Goal: Task Accomplishment & Management: Manage account settings

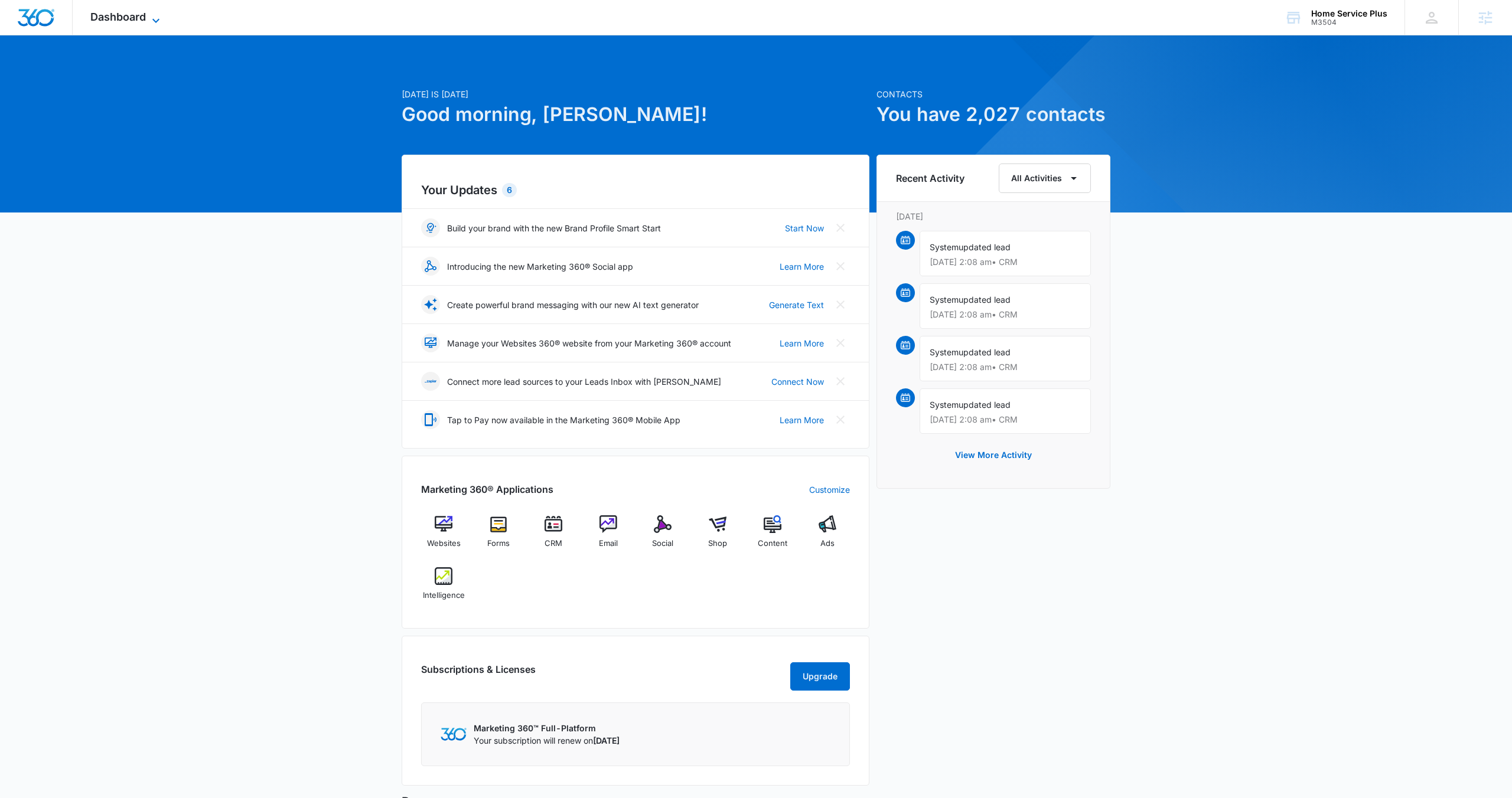
click at [139, 11] on span "Dashboard" at bounding box center [118, 17] width 56 height 13
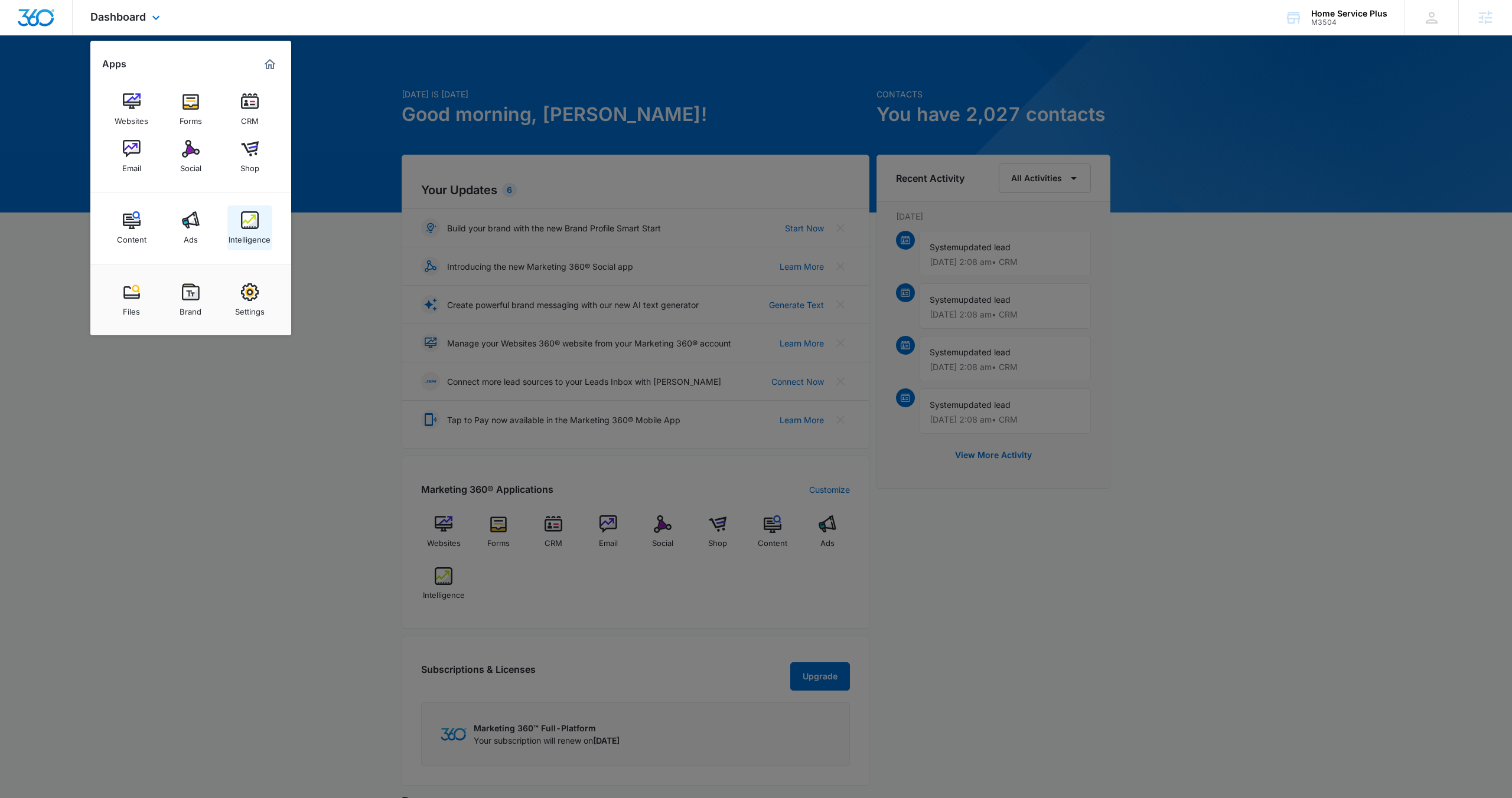
click at [248, 232] on div "Intelligence" at bounding box center [250, 236] width 42 height 15
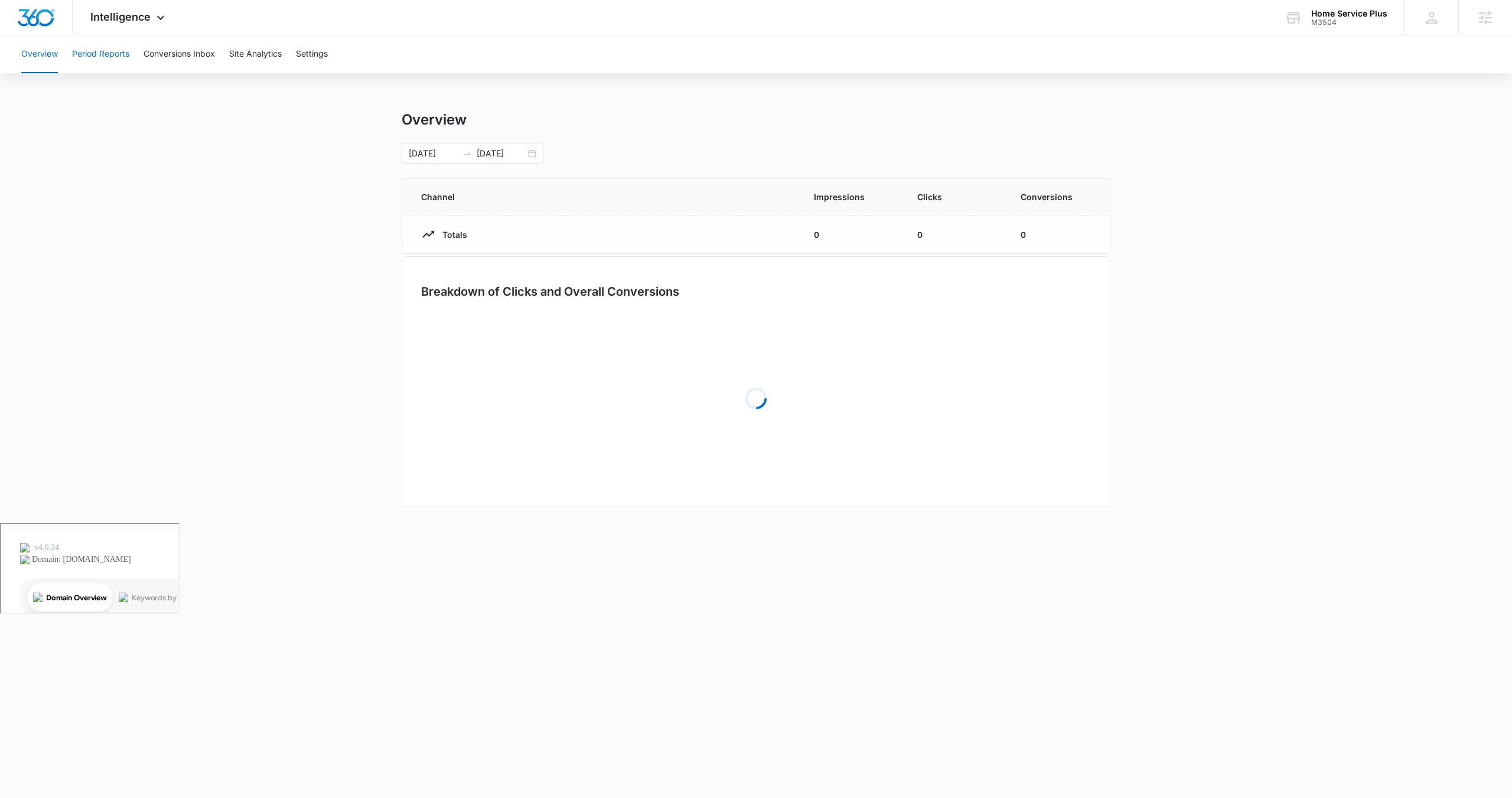
click at [121, 49] on button "Period Reports" at bounding box center [101, 54] width 57 height 38
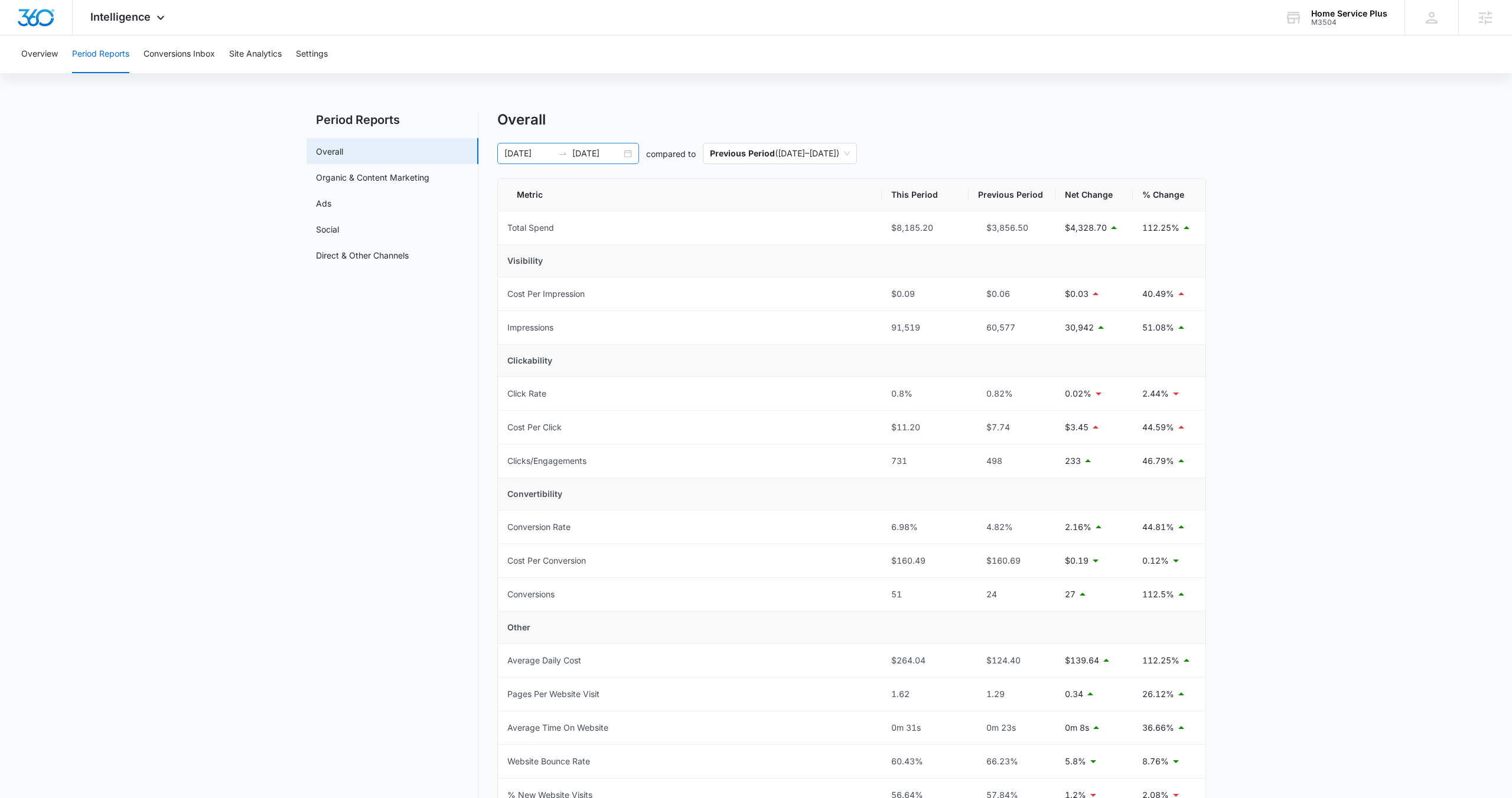
click at [625, 155] on div "06/22/2025 07/22/2025" at bounding box center [568, 153] width 141 height 21
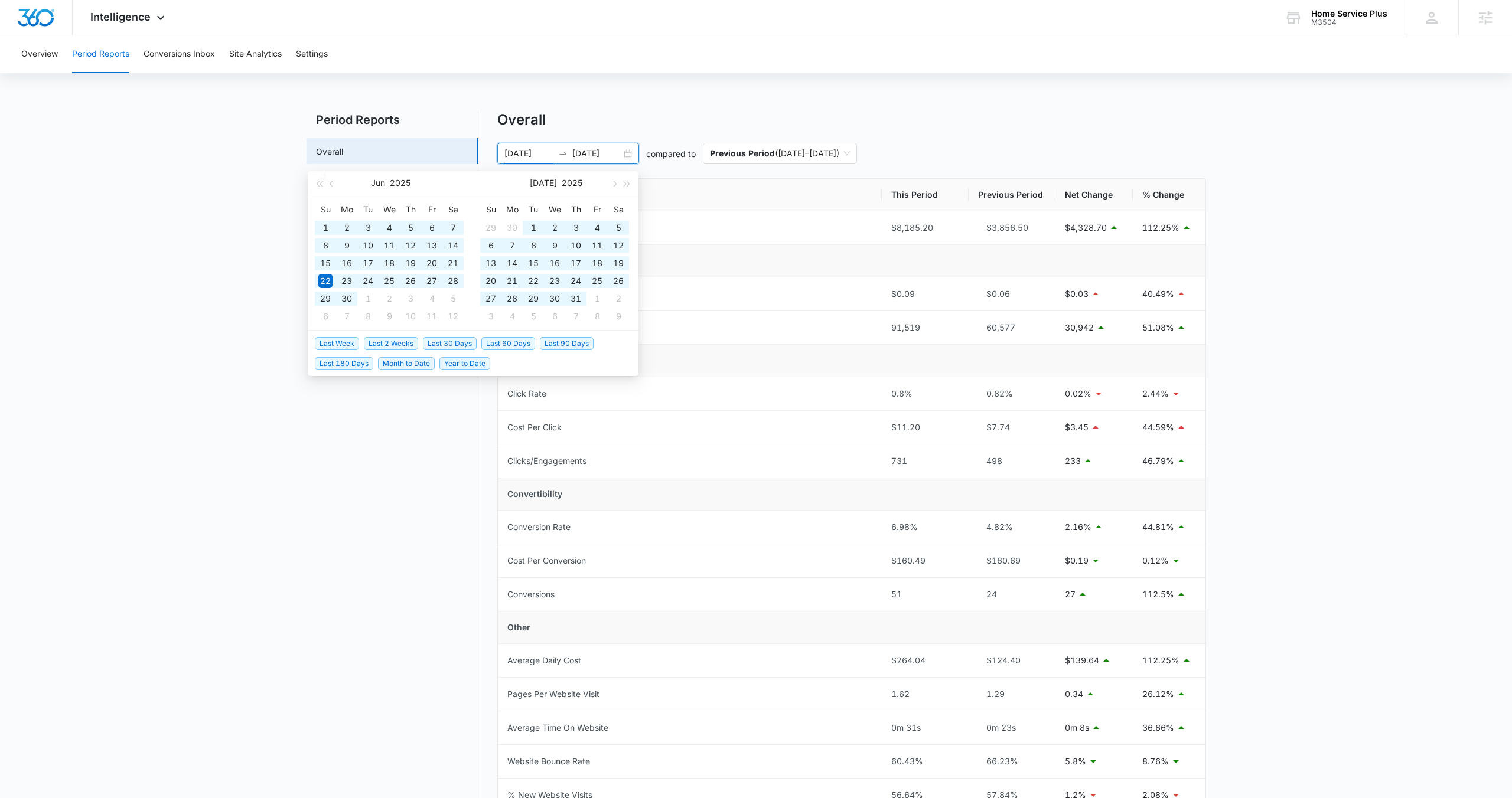
click at [337, 359] on span "Last 180 Days" at bounding box center [343, 363] width 58 height 13
type input "02/11/2025"
type input "08/10/2025"
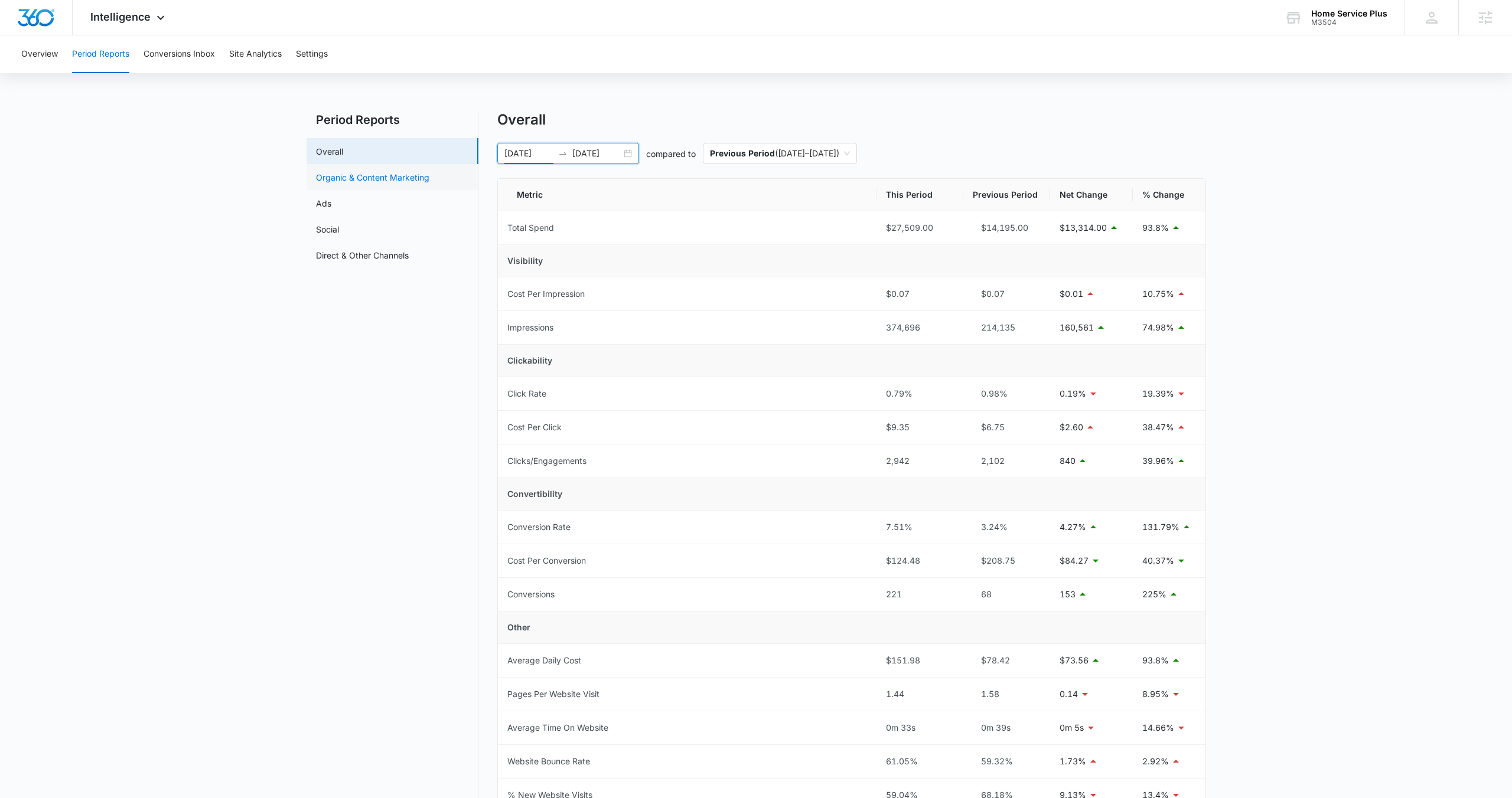
click at [411, 183] on link "Organic & Content Marketing" at bounding box center [372, 177] width 114 height 13
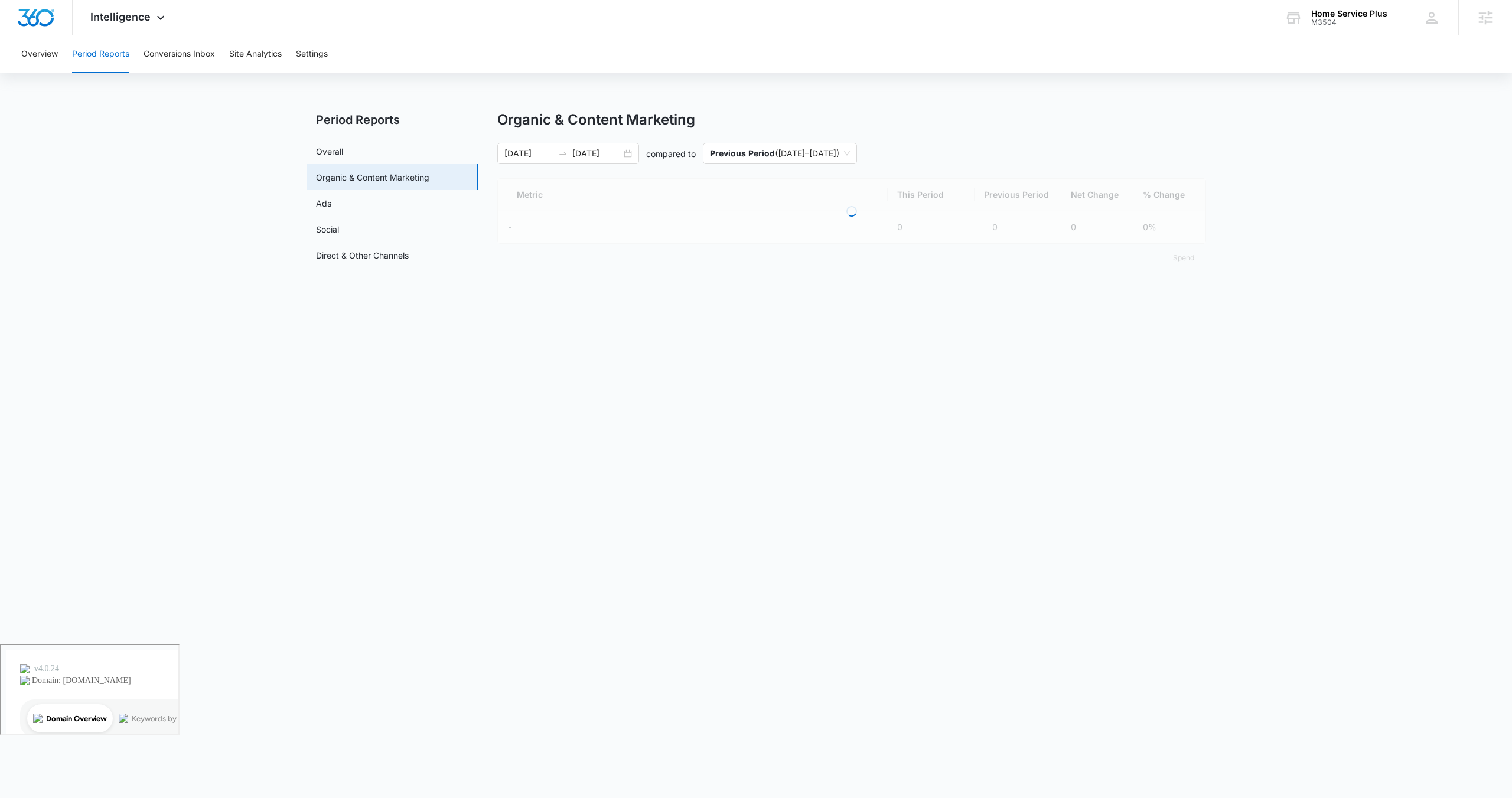
scroll to position [135, 0]
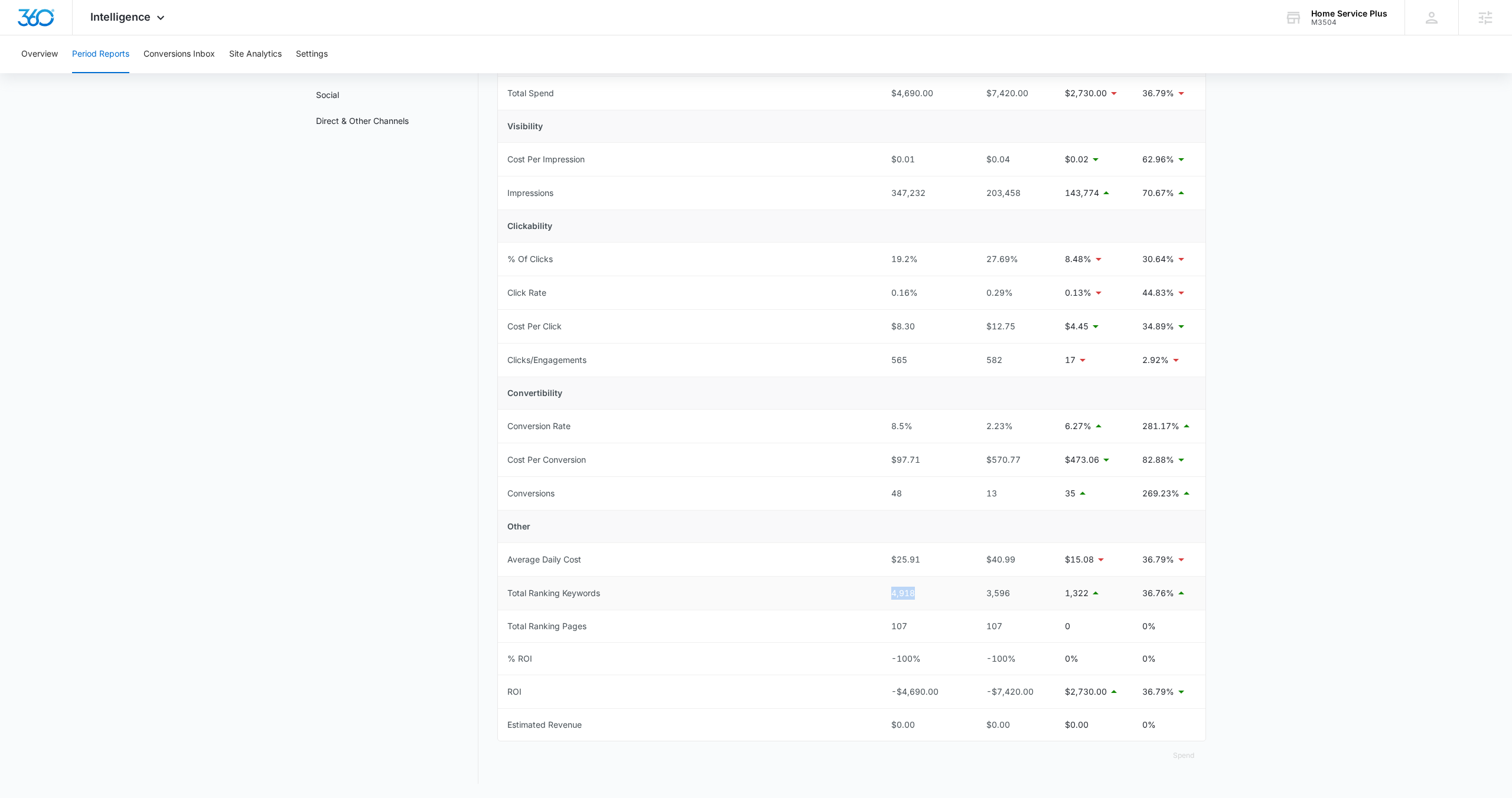
drag, startPoint x: 943, startPoint y: 594, endPoint x: 828, endPoint y: 594, distance: 115.0
click at [828, 594] on tr "Total Ranking Keywords 4,918 3,596 1,322 36.76%" at bounding box center [851, 594] width 708 height 34
click at [757, 619] on td "Total Ranking Pages" at bounding box center [690, 626] width 384 height 33
click at [148, 14] on span "Intelligence" at bounding box center [120, 17] width 61 height 13
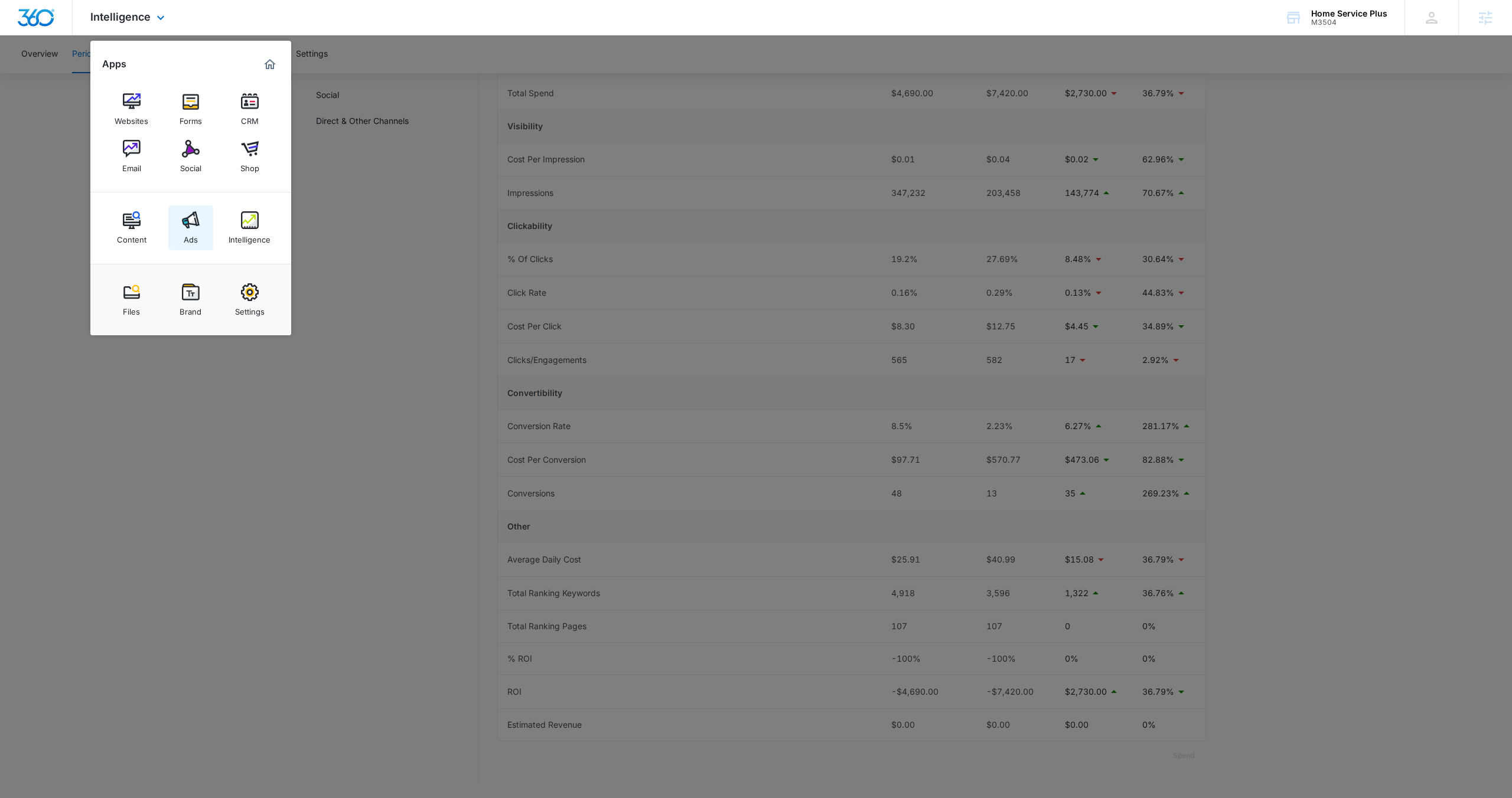
click at [186, 228] on img at bounding box center [190, 219] width 18 height 18
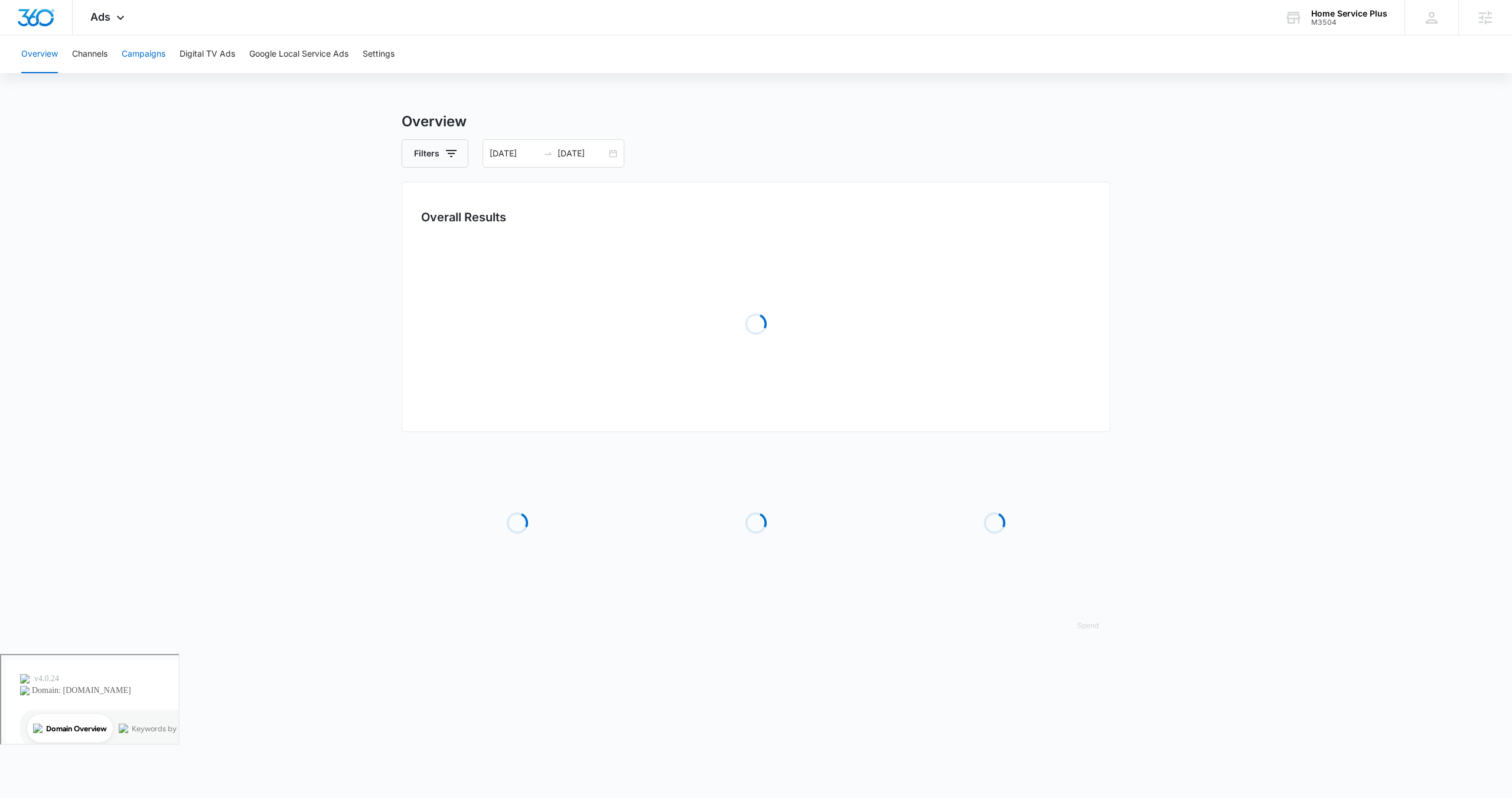
click at [139, 53] on button "Campaigns" at bounding box center [144, 54] width 44 height 38
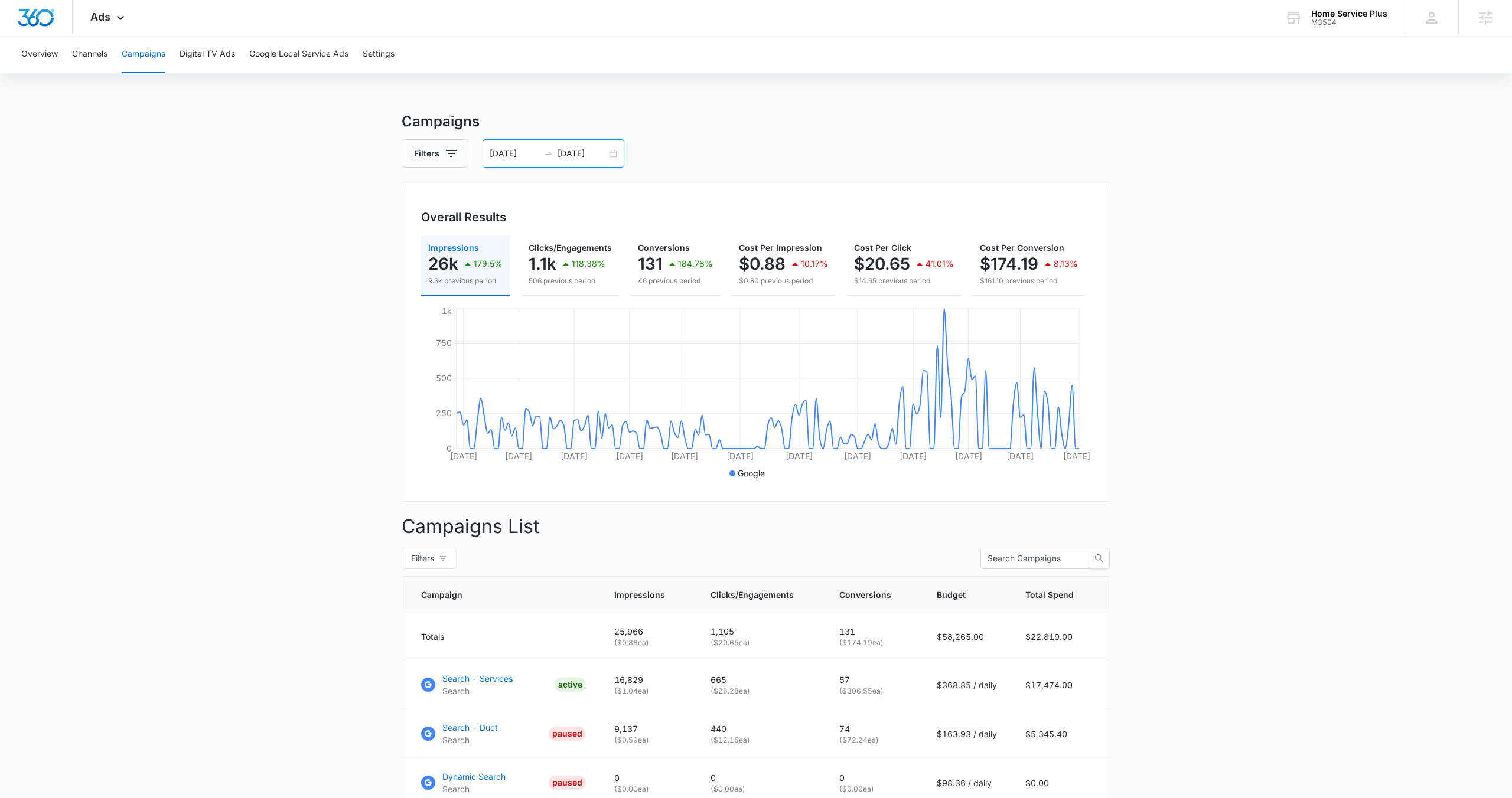
click at [607, 151] on div "02/11/2025 08/10/2025" at bounding box center [553, 154] width 141 height 29
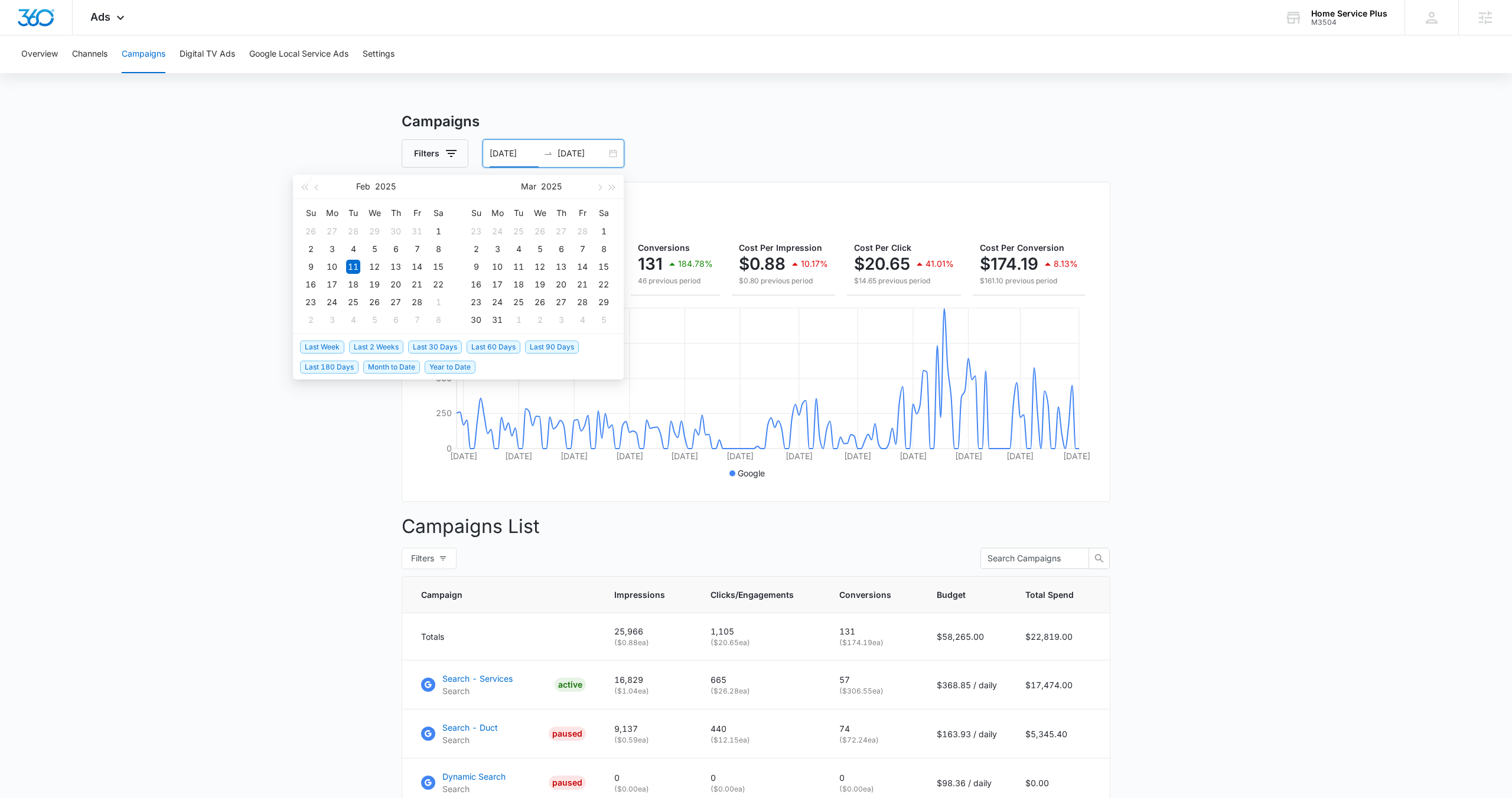
click at [529, 350] on span "Last 90 Days" at bounding box center [552, 346] width 54 height 13
type input "05/13/2025"
type input "08/11/2025"
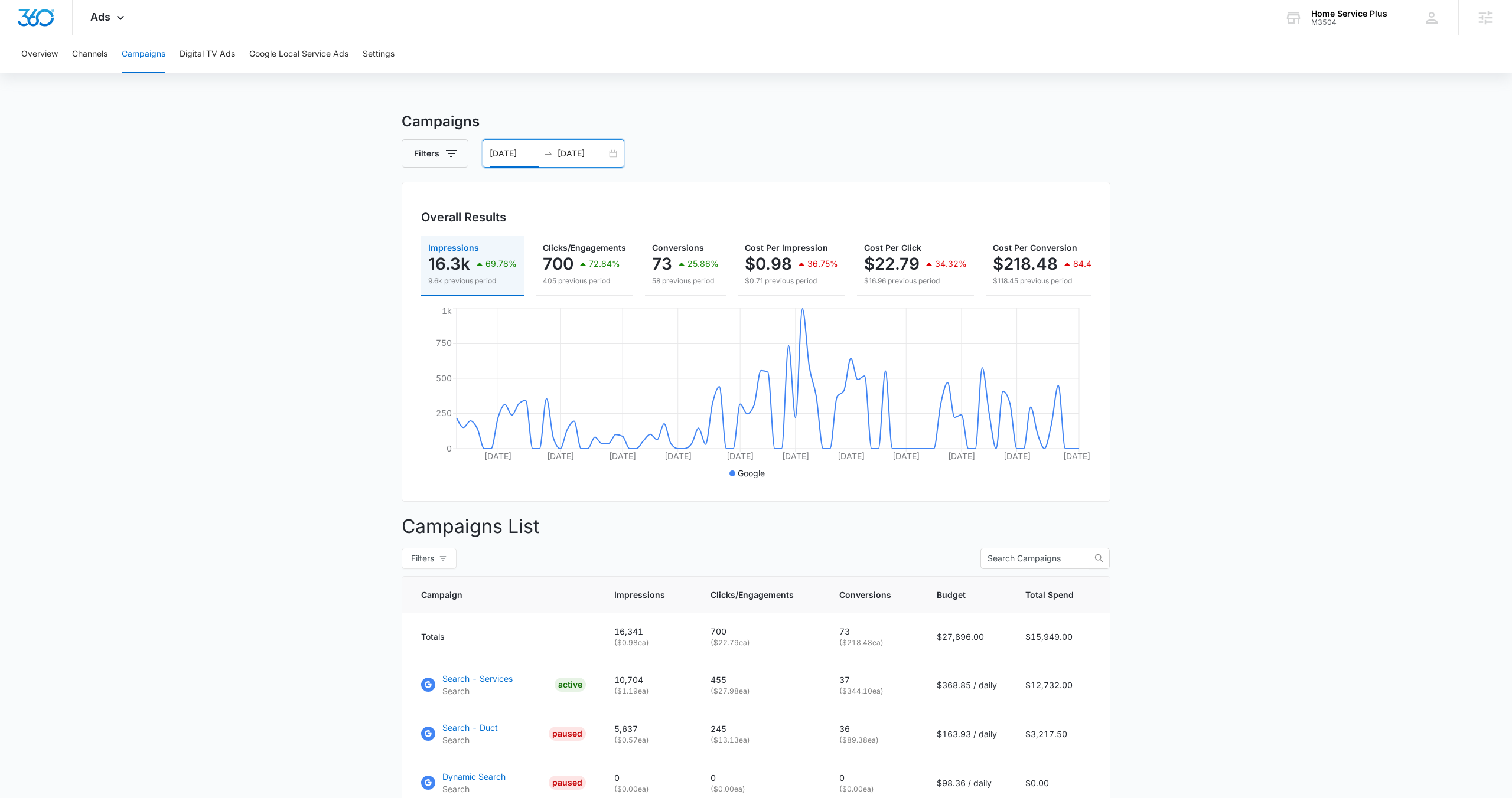
click at [612, 155] on div "05/13/2025 08/11/2025" at bounding box center [553, 154] width 141 height 29
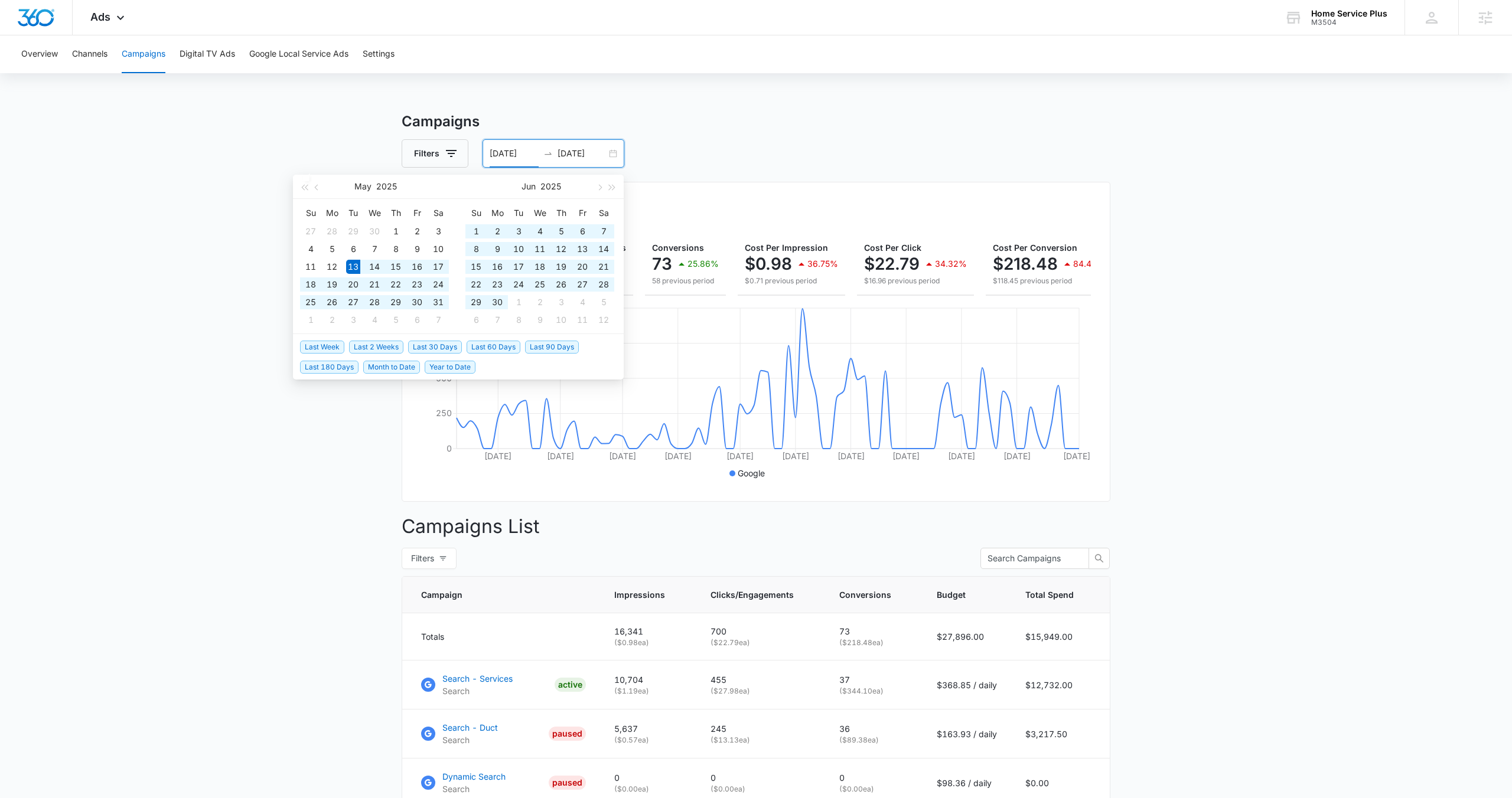
click at [557, 346] on span "Last 90 Days" at bounding box center [552, 346] width 54 height 13
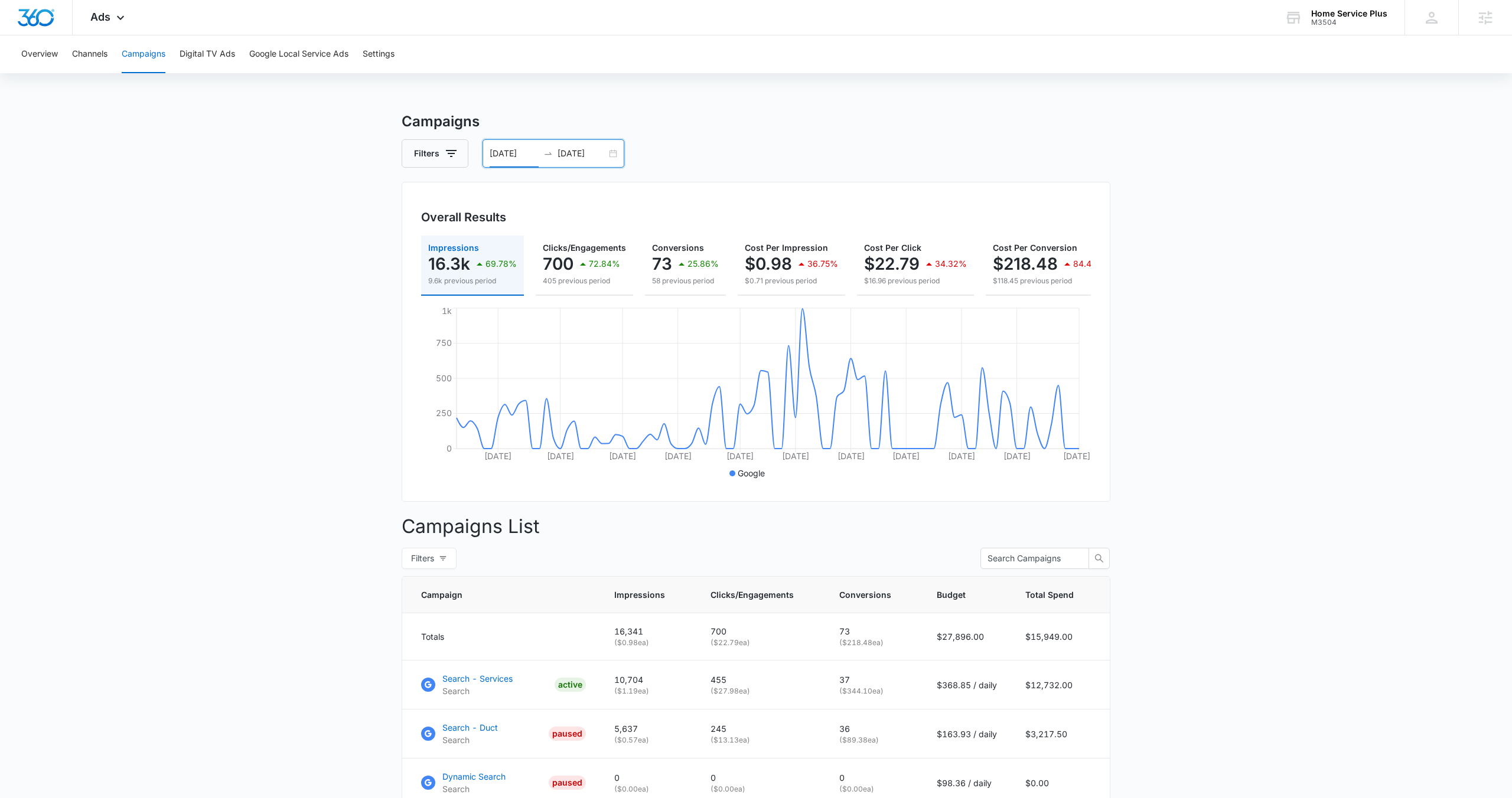
click at [613, 152] on div "05/13/2025 08/11/2025" at bounding box center [553, 154] width 141 height 29
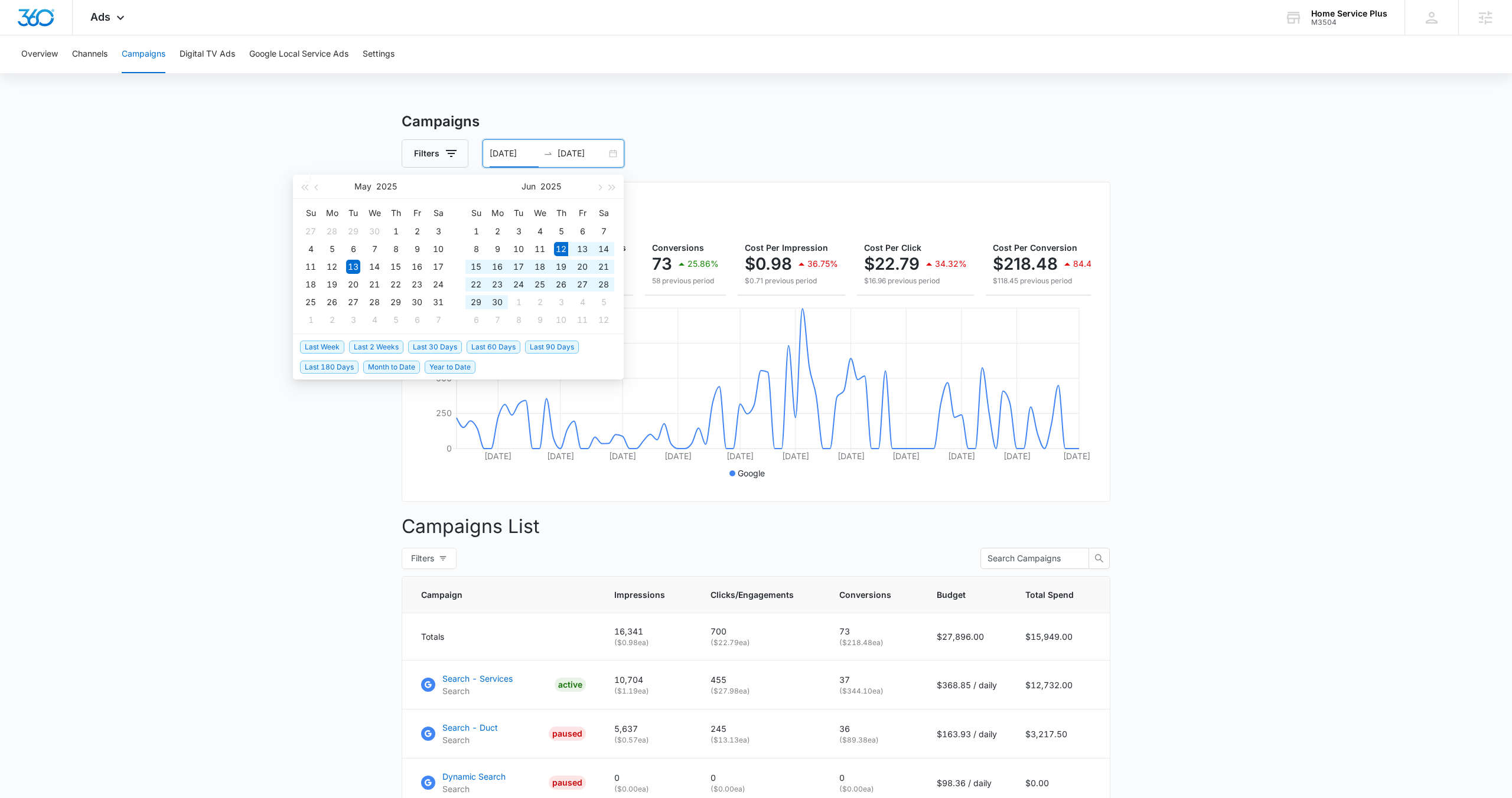
click at [491, 346] on span "Last 60 Days" at bounding box center [493, 346] width 54 height 13
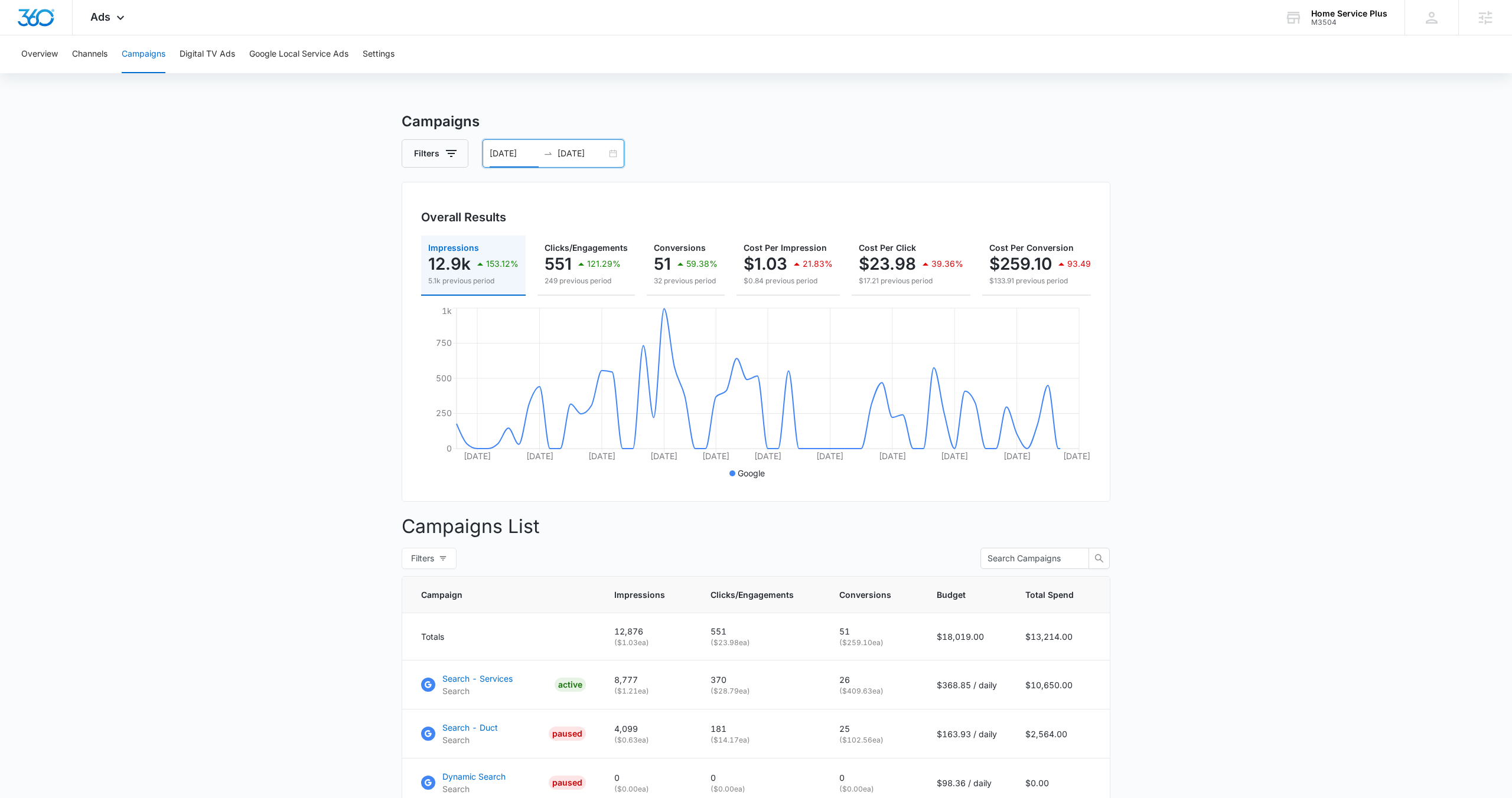
click at [614, 153] on div "06/12/2025 08/11/2025" at bounding box center [553, 154] width 141 height 29
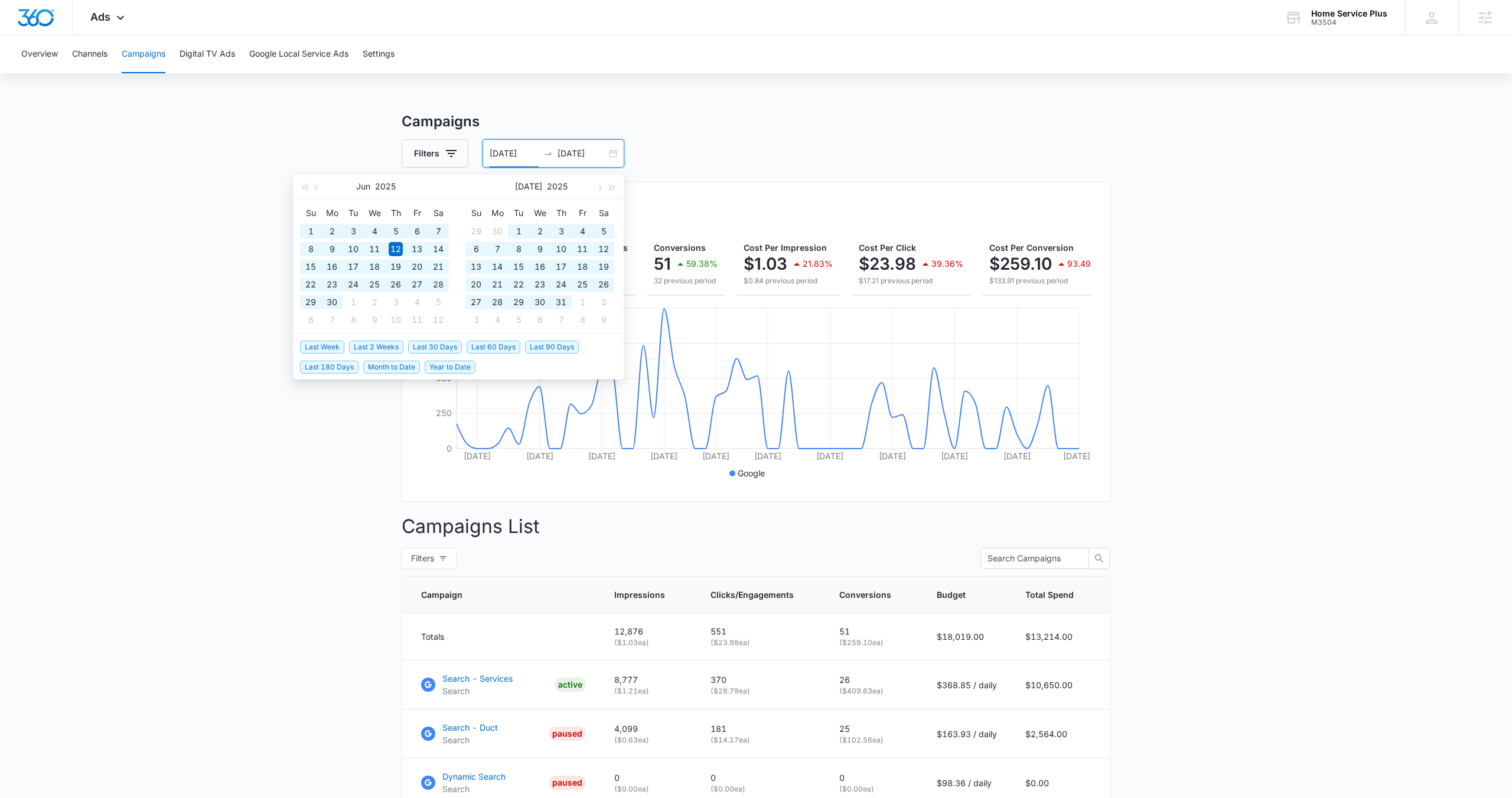
click at [321, 369] on span "Last 180 Days" at bounding box center [329, 367] width 58 height 13
type input "02/12/2025"
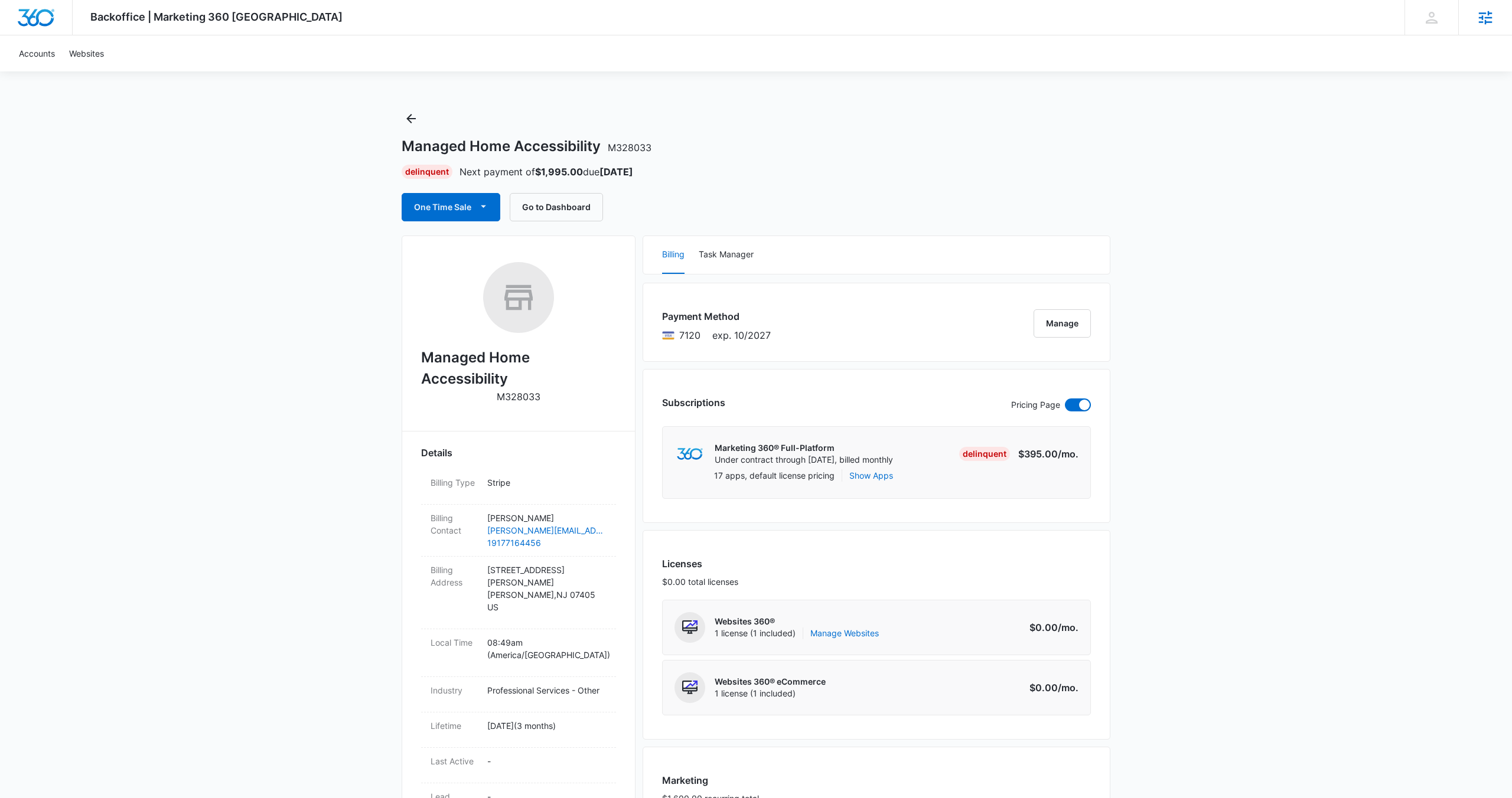
click at [1504, 9] on div "Agencies" at bounding box center [1485, 17] width 54 height 34
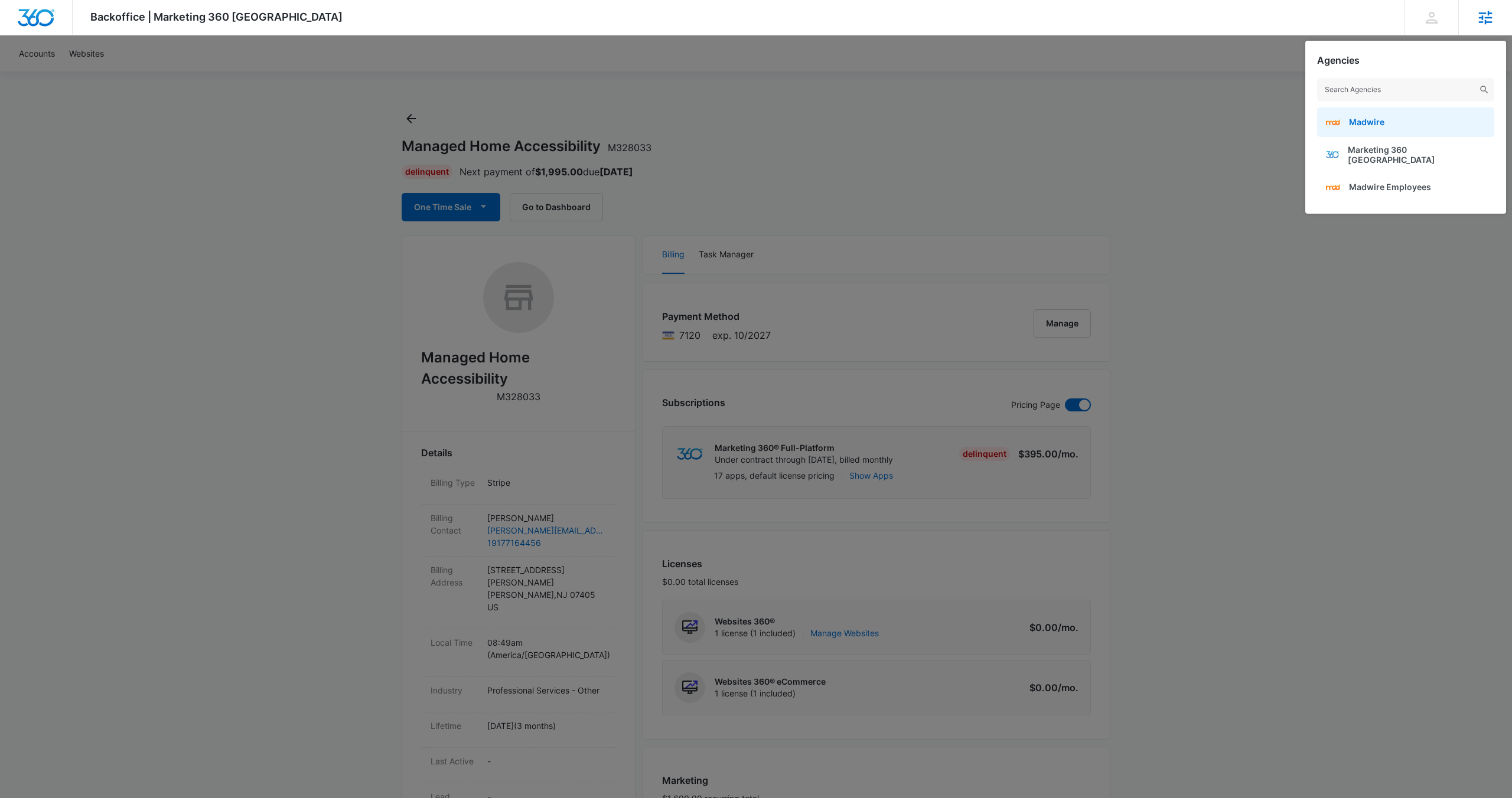
click at [1380, 122] on span "Madwire" at bounding box center [1366, 122] width 35 height 10
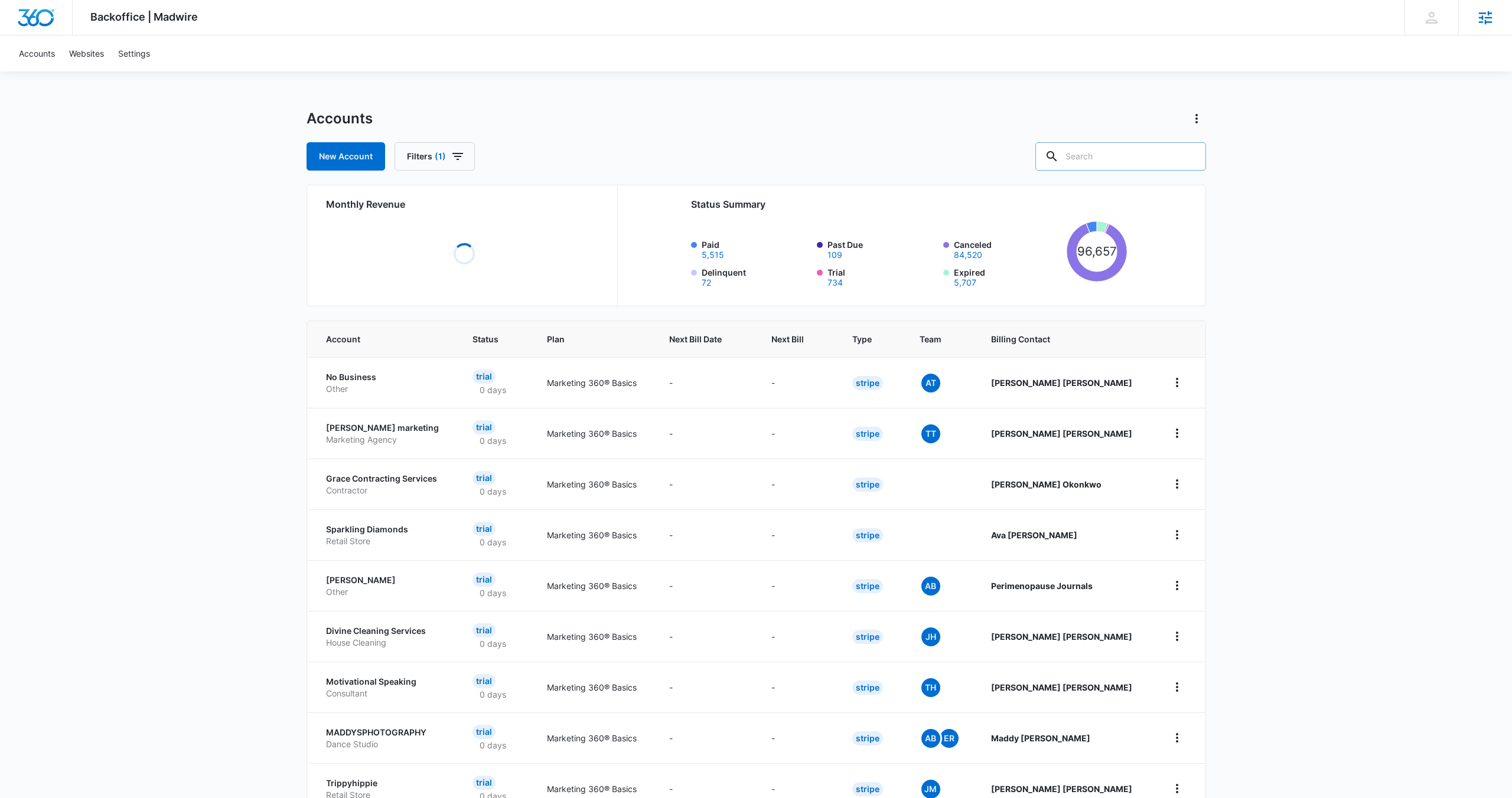
click at [1126, 151] on input "text" at bounding box center [1120, 156] width 171 height 29
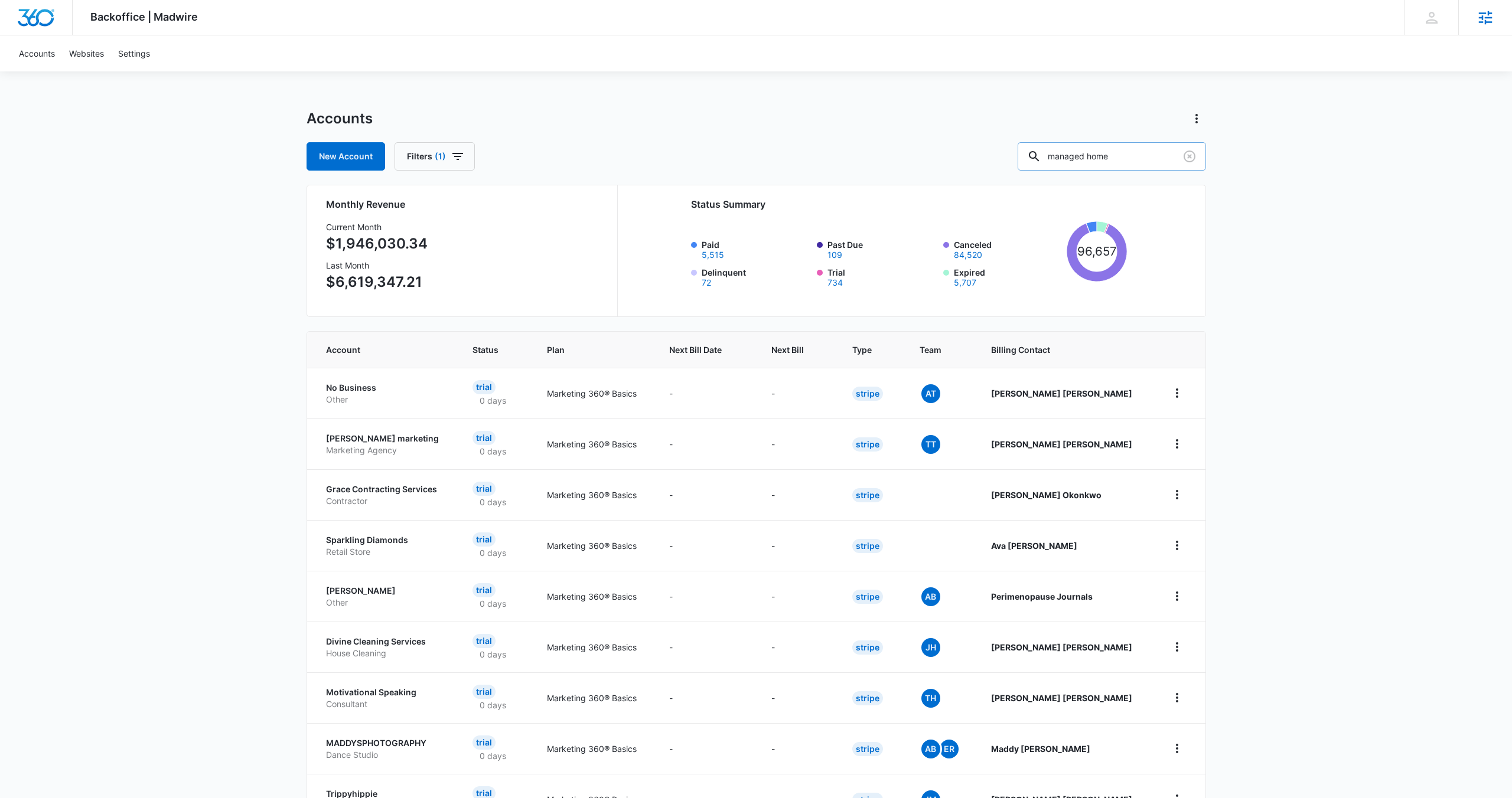
type input "managed home"
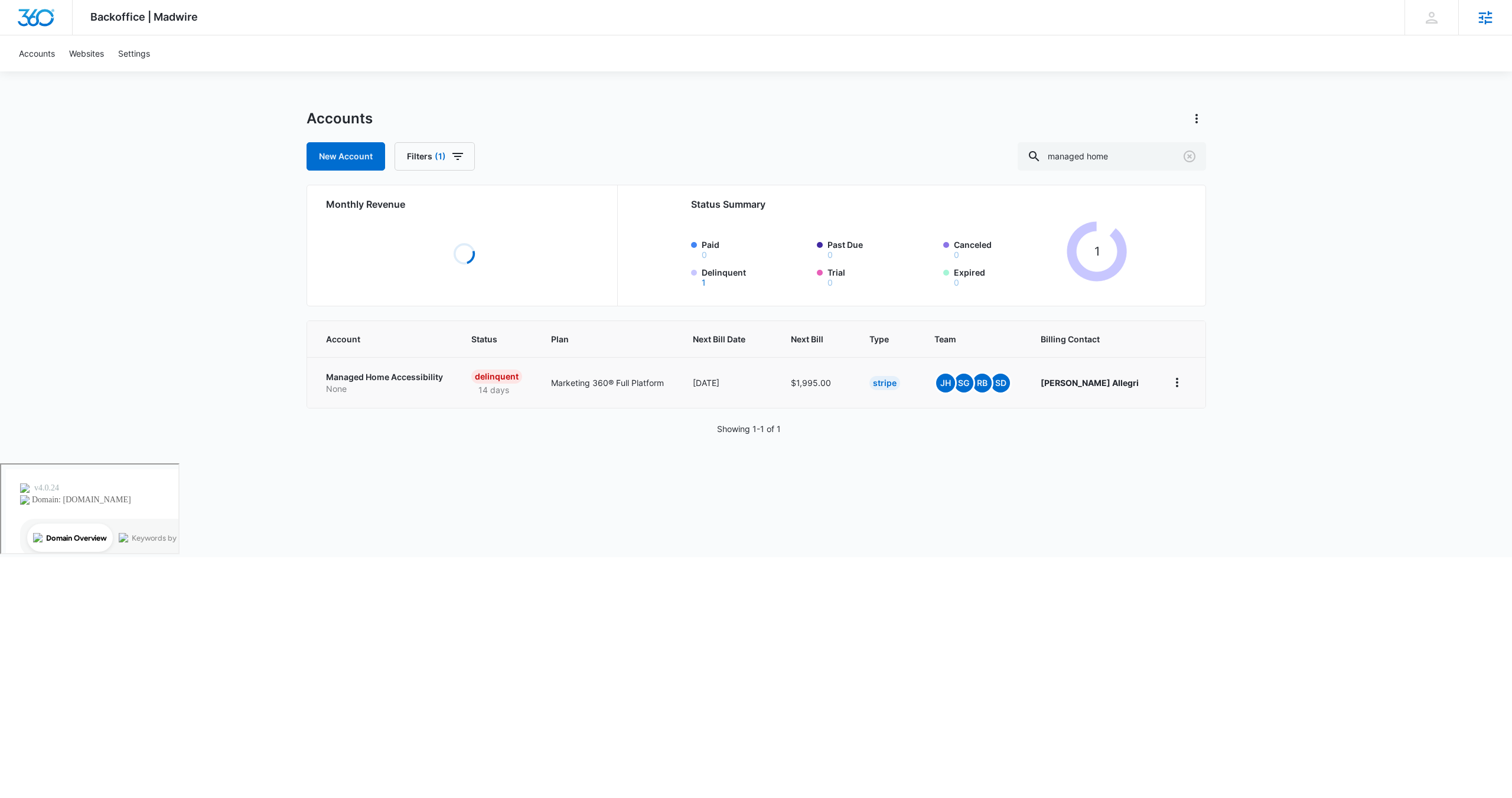
click at [385, 374] on p "Managed Home Accessibility" at bounding box center [385, 377] width 118 height 12
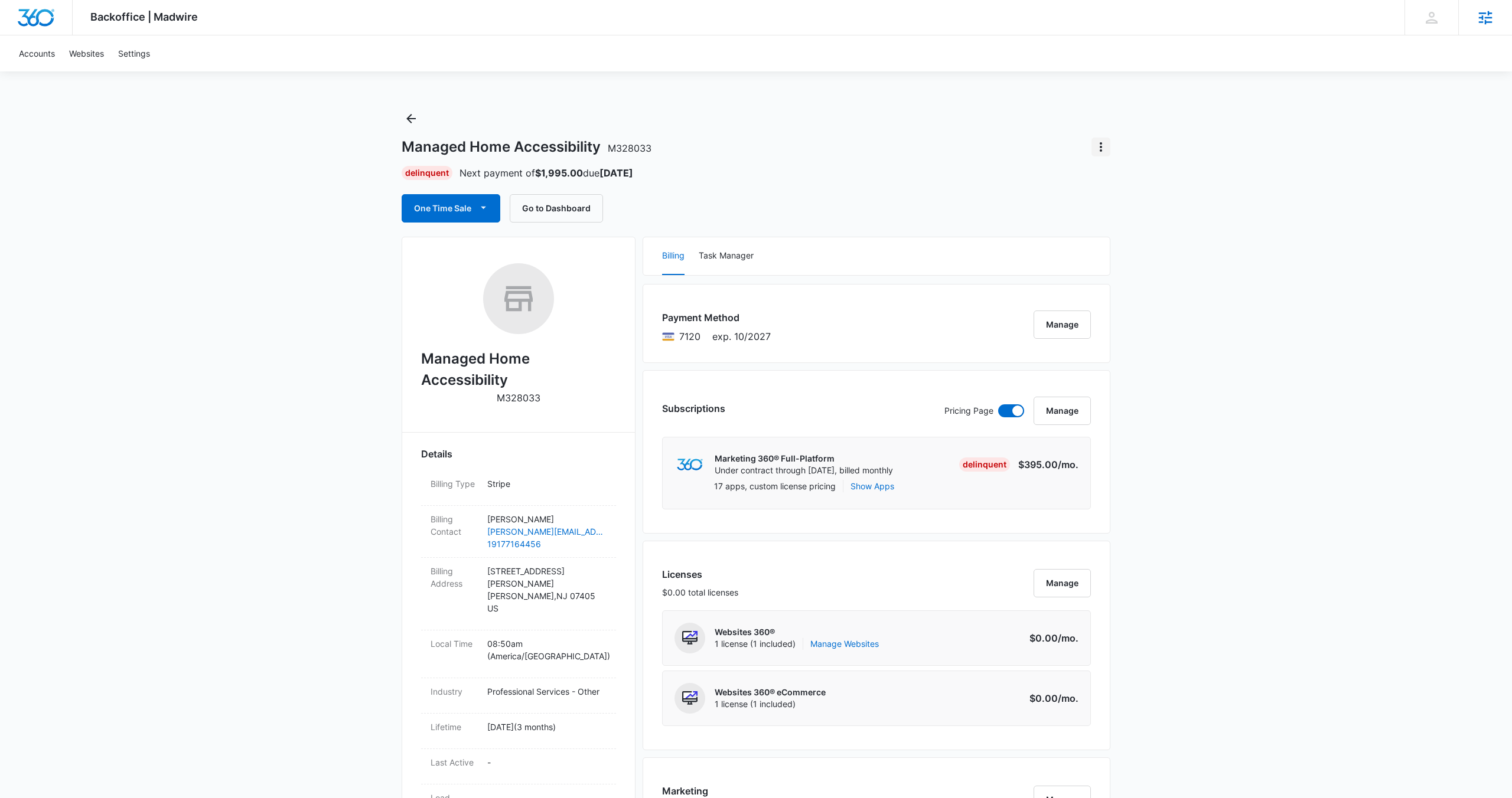
click at [1099, 138] on button "Actions" at bounding box center [1101, 147] width 19 height 18
click at [1148, 180] on div "Close Account" at bounding box center [1134, 180] width 56 height 8
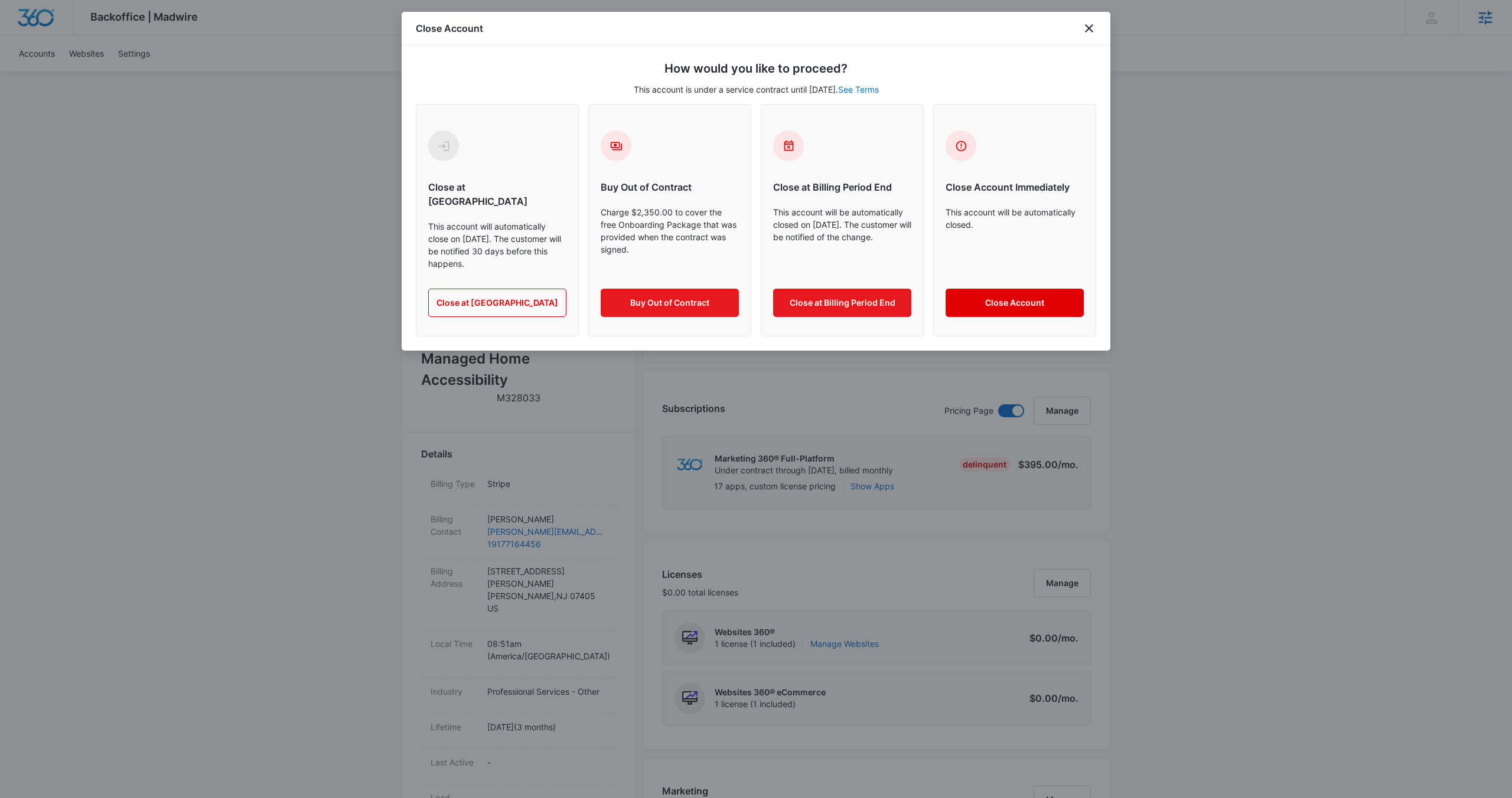
click at [1018, 288] on button "Close Account" at bounding box center [1015, 303] width 138 height 29
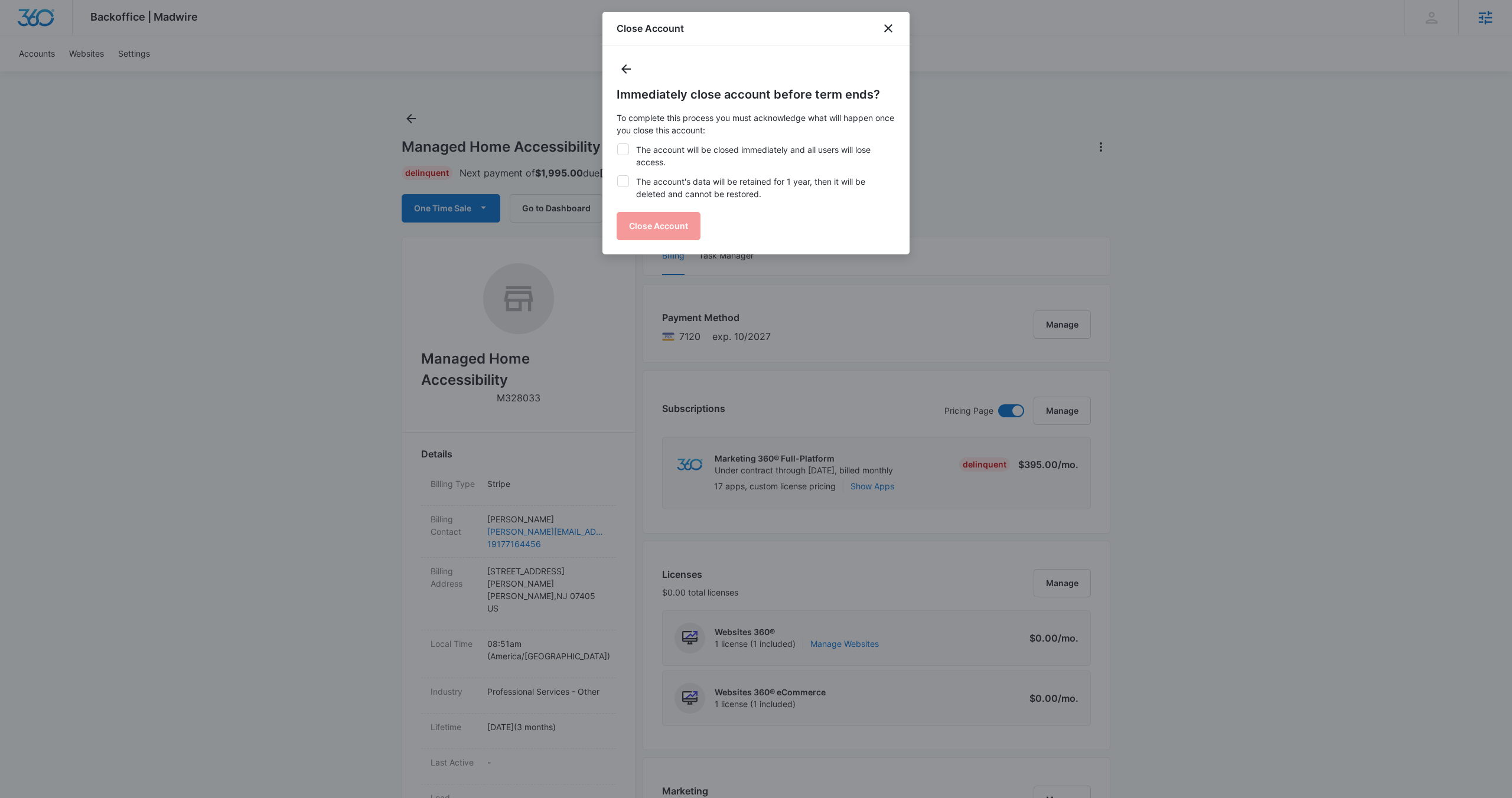
click at [628, 146] on icon at bounding box center [623, 149] width 11 height 11
click at [617, 144] on input "The account will be closed immediately and all users will lose access." at bounding box center [617, 144] width 1 height 1
checkbox input "true"
click at [627, 169] on div "Immediately close account before term ends? To complete this process you must a…" at bounding box center [756, 163] width 279 height 155
click at [627, 189] on label "The account's data will be retained for 1 year, then it will be deleted and can…" at bounding box center [756, 187] width 279 height 24
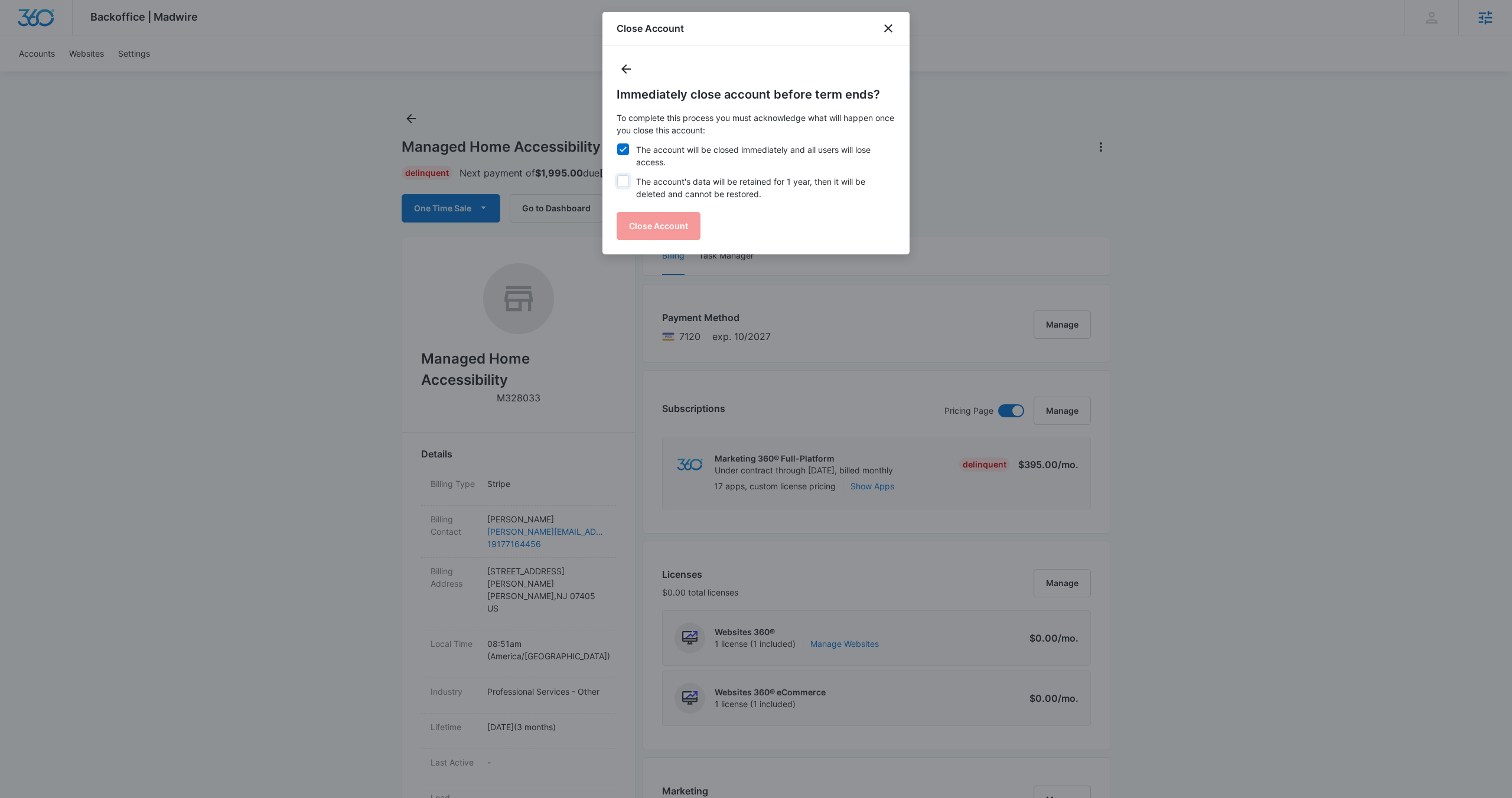
click at [617, 176] on input "The account's data will be retained for 1 year, then it will be deleted and can…" at bounding box center [617, 175] width 1 height 1
checkbox input "true"
click at [639, 214] on button "Close Account" at bounding box center [659, 226] width 84 height 29
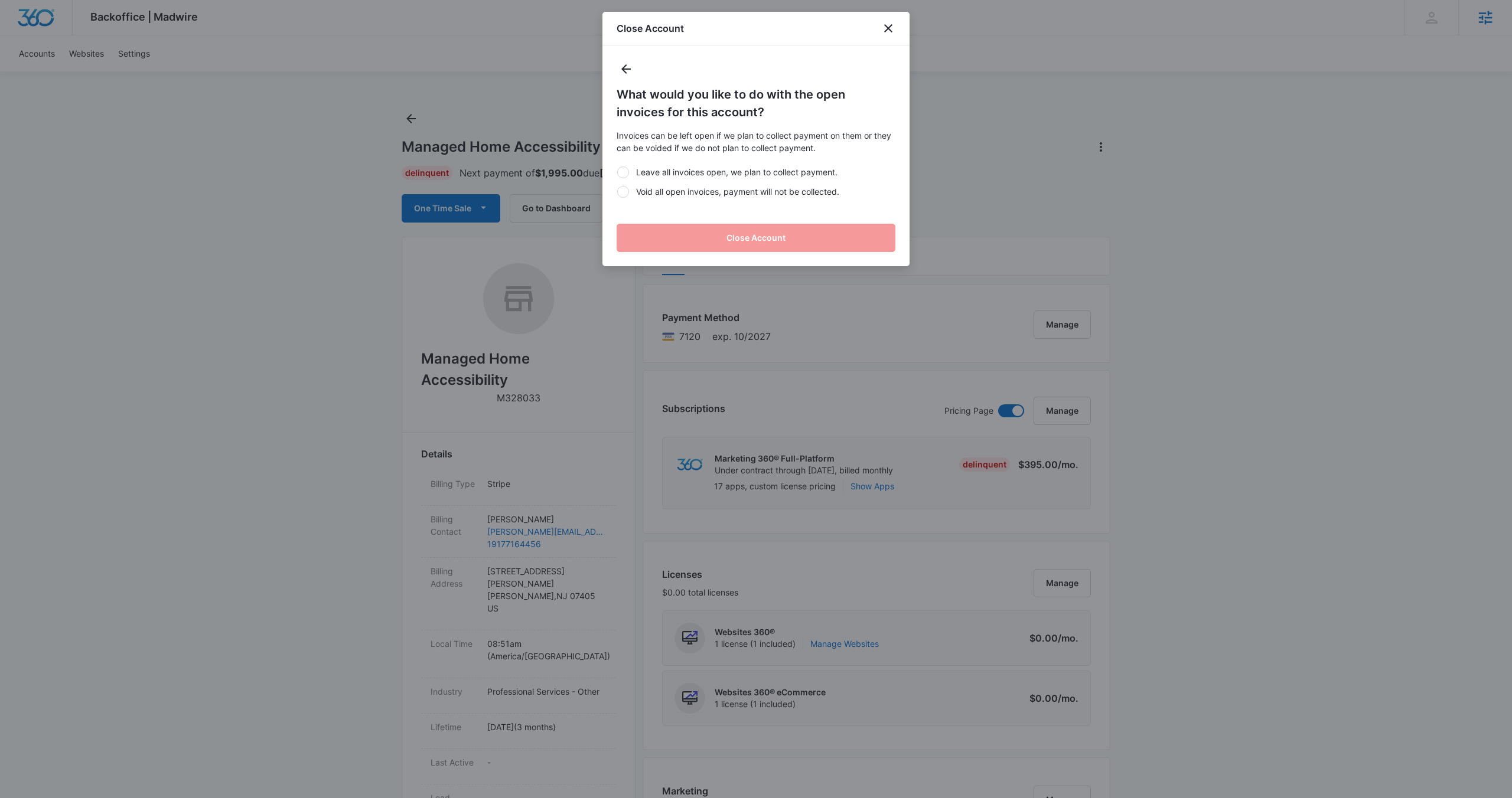
click at [619, 192] on div at bounding box center [623, 192] width 12 height 12
click at [617, 192] on input "Void all open invoices, payment will not be collected." at bounding box center [617, 191] width 1 height 1
radio input "true"
click at [708, 239] on button "Close Account" at bounding box center [756, 238] width 279 height 29
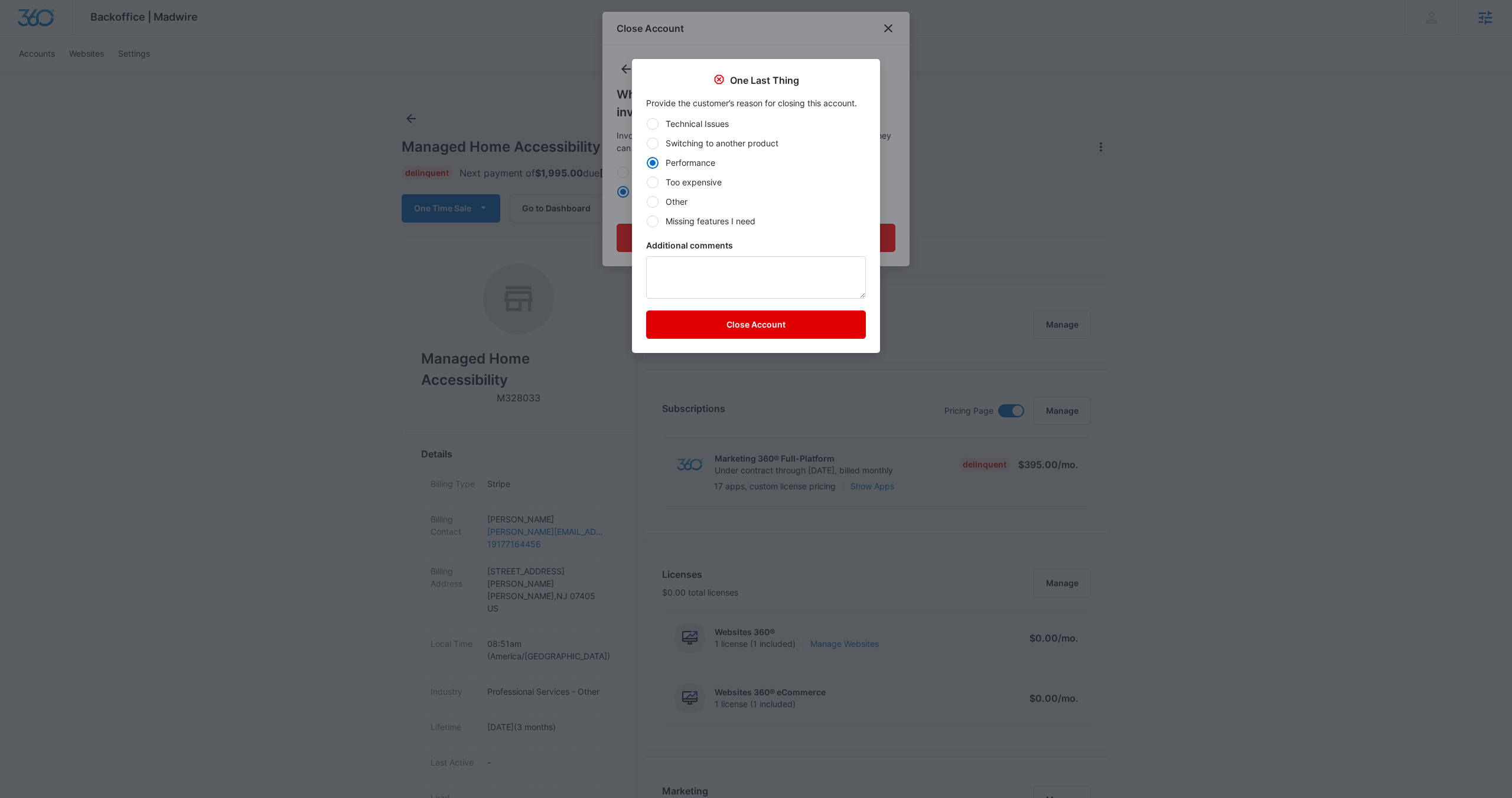
click at [708, 323] on button "Close Account" at bounding box center [756, 325] width 220 height 29
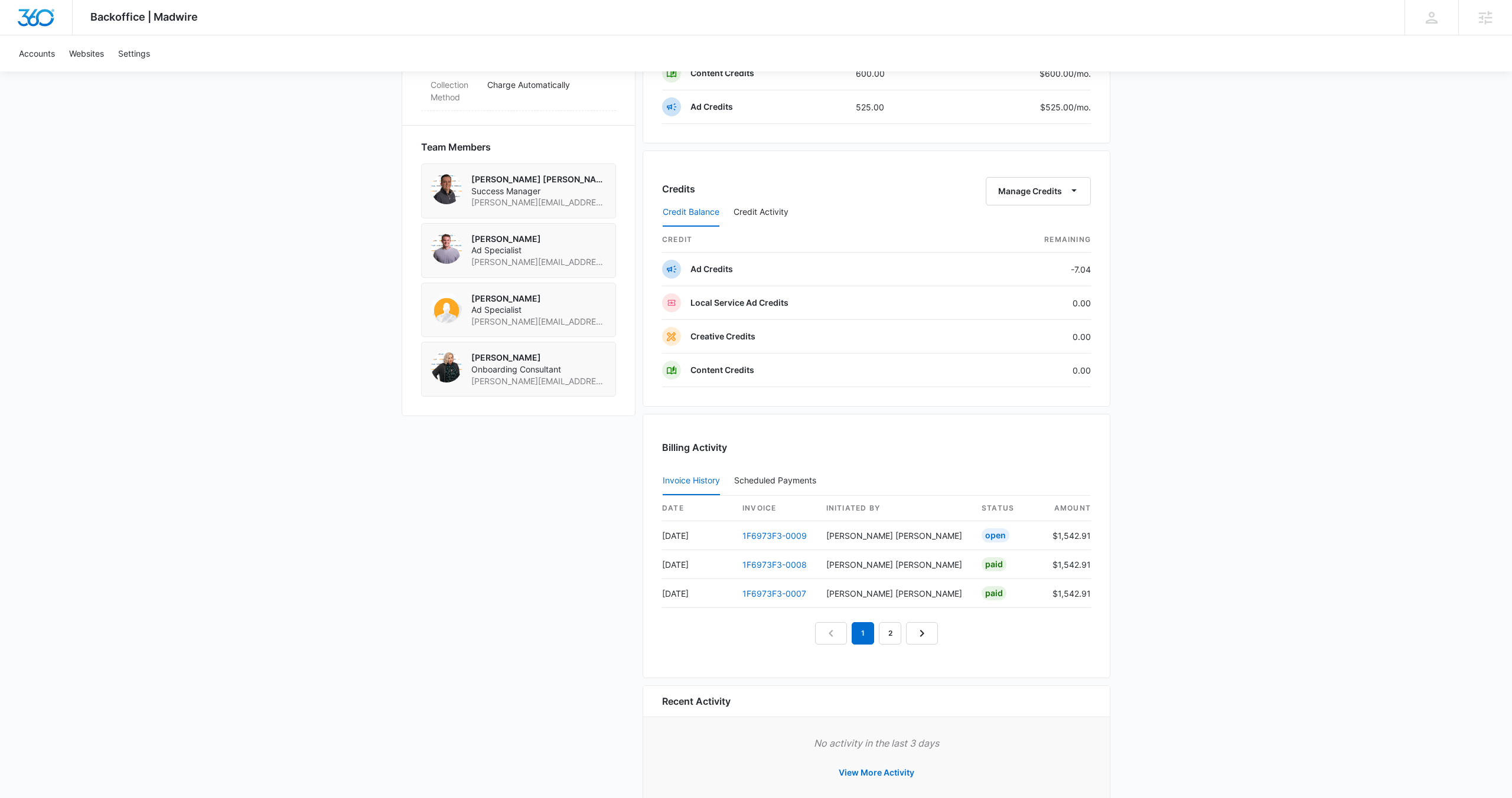
scroll to position [827, 0]
